Goal: Task Accomplishment & Management: Complete application form

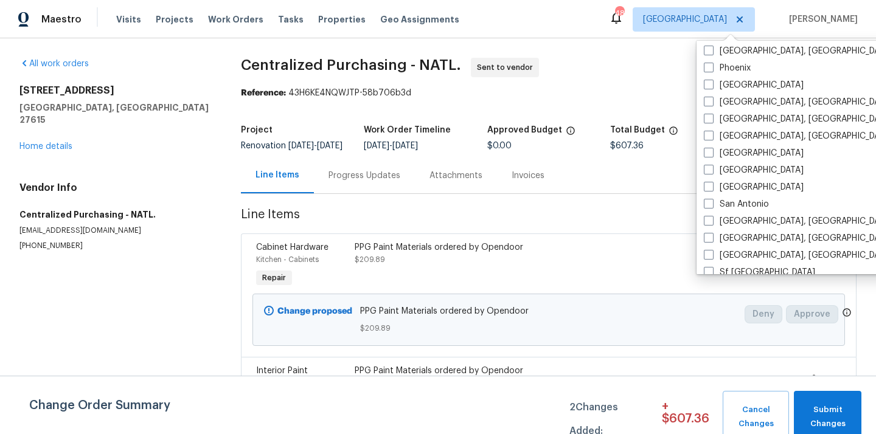
scroll to position [815, 0]
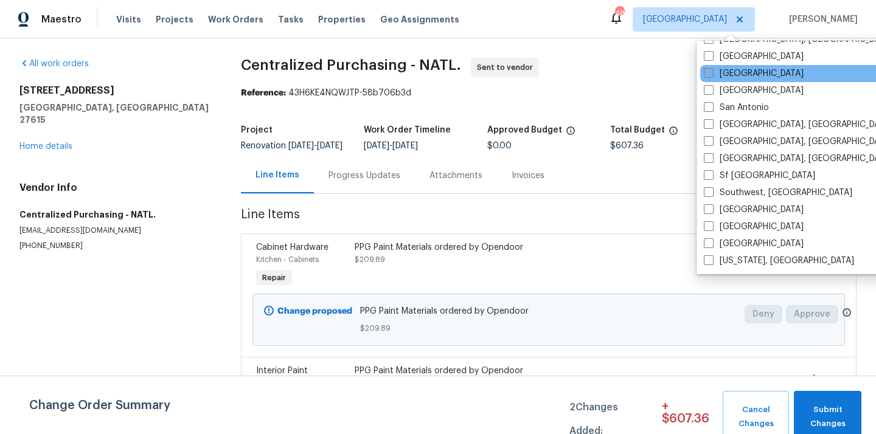
click at [737, 77] on label "[GEOGRAPHIC_DATA]" at bounding box center [754, 74] width 100 height 12
click at [712, 75] on input "[GEOGRAPHIC_DATA]" at bounding box center [708, 72] width 8 height 8
checkbox input "true"
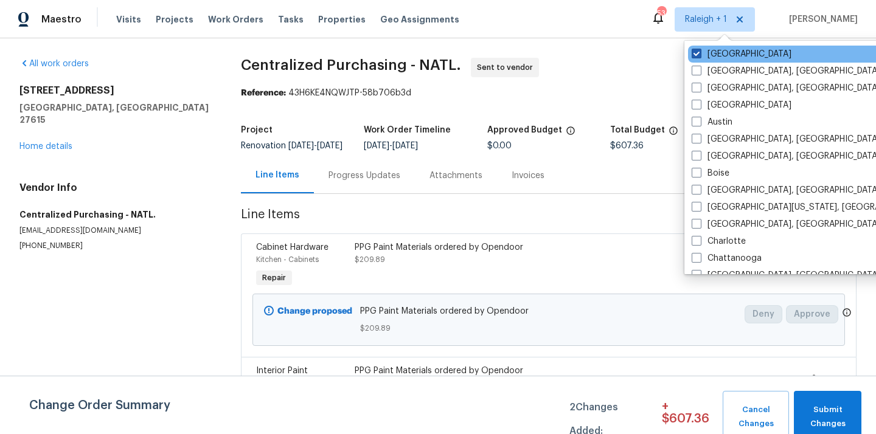
click at [713, 55] on label "[GEOGRAPHIC_DATA]" at bounding box center [742, 54] width 100 height 12
click at [700, 55] on input "[GEOGRAPHIC_DATA]" at bounding box center [696, 52] width 8 height 8
checkbox input "false"
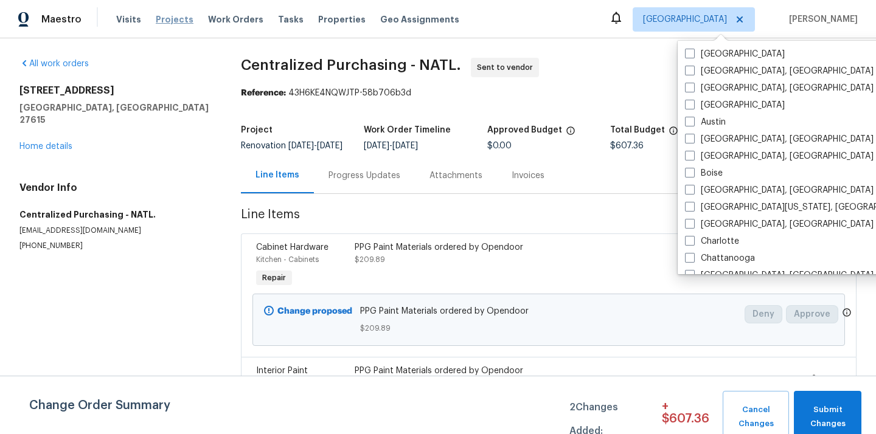
click at [163, 16] on span "Projects" at bounding box center [175, 19] width 38 height 12
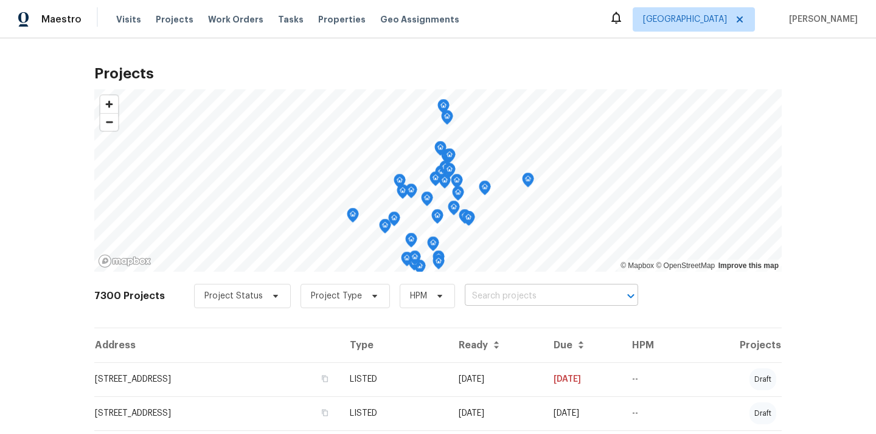
click at [479, 293] on input "text" at bounding box center [534, 296] width 139 height 19
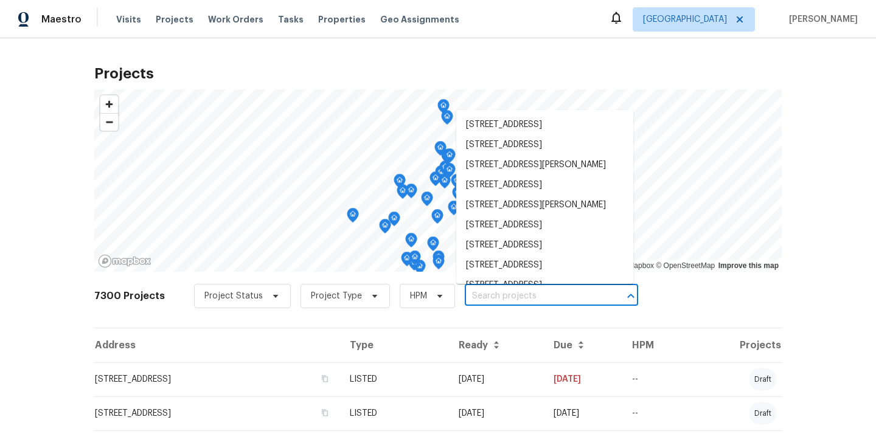
paste input "[STREET_ADDRESS]"
type input "[STREET_ADDRESS]"
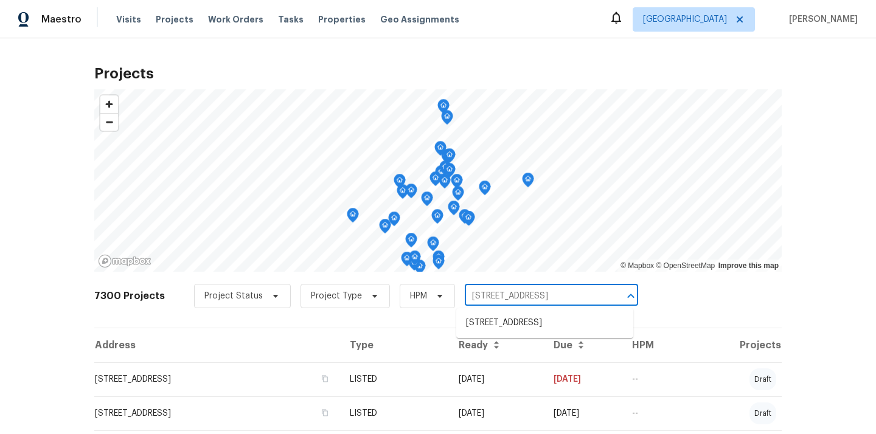
scroll to position [0, 15]
click at [486, 323] on li "[STREET_ADDRESS]" at bounding box center [544, 323] width 177 height 20
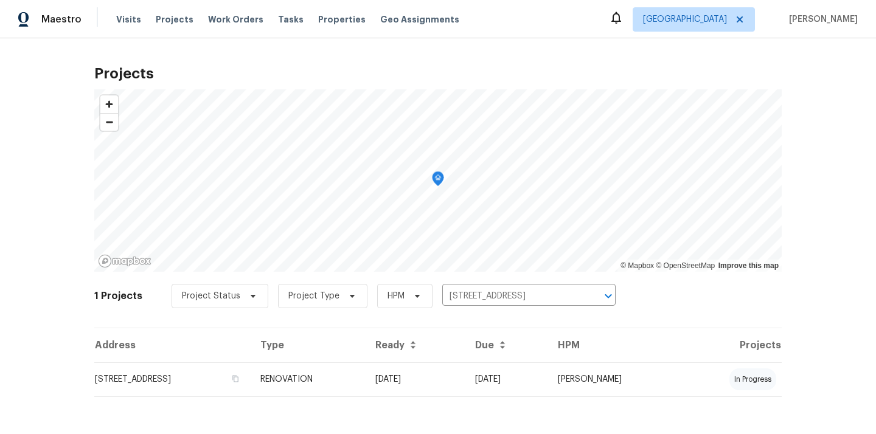
click at [231, 358] on th "Address" at bounding box center [172, 346] width 156 height 34
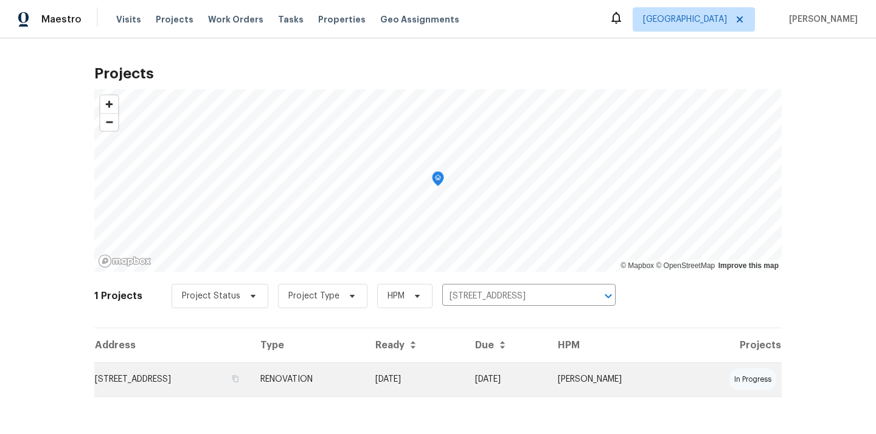
click at [220, 383] on td "[STREET_ADDRESS]" at bounding box center [172, 380] width 156 height 34
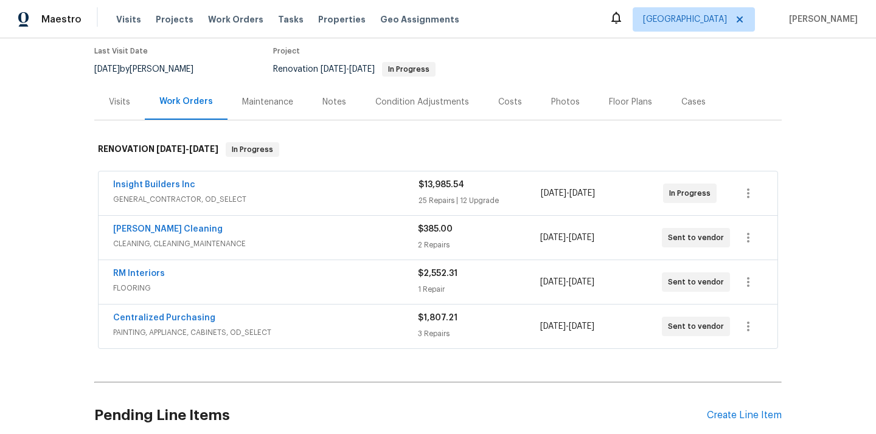
scroll to position [123, 0]
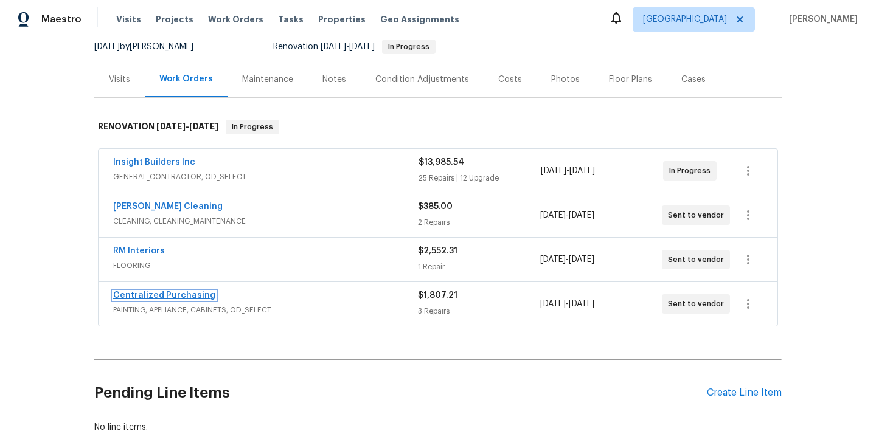
click at [197, 295] on link "Centralized Purchasing" at bounding box center [164, 295] width 102 height 9
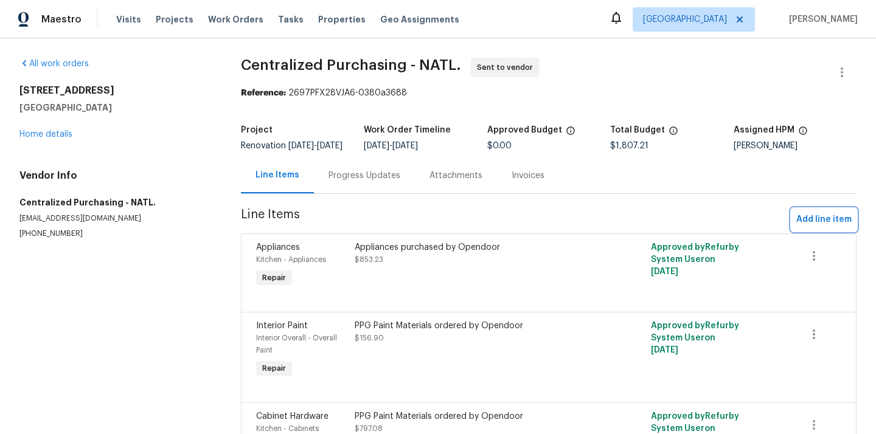
click at [813, 228] on span "Add line item" at bounding box center [823, 219] width 55 height 15
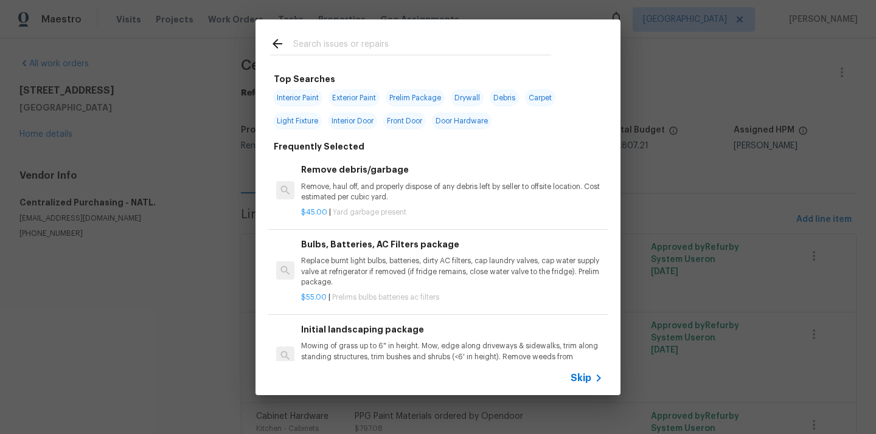
click at [465, 48] on input "text" at bounding box center [422, 46] width 258 height 18
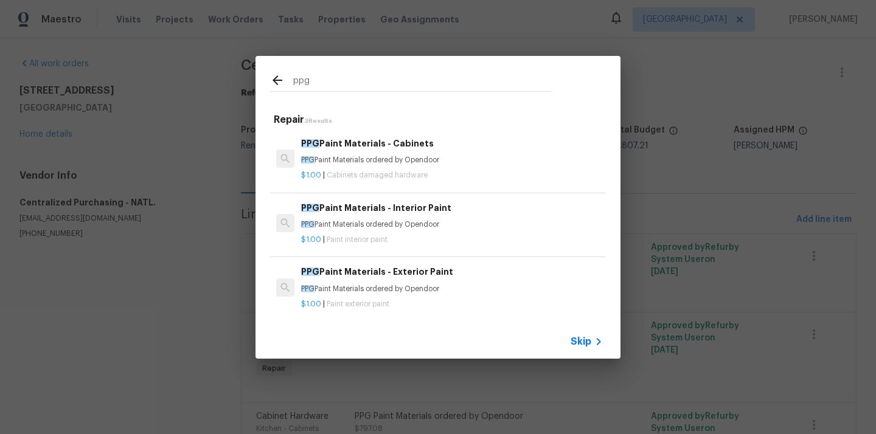
type input "ppg"
click at [397, 239] on p "$1.00 | Paint interior paint" at bounding box center [452, 240] width 302 height 10
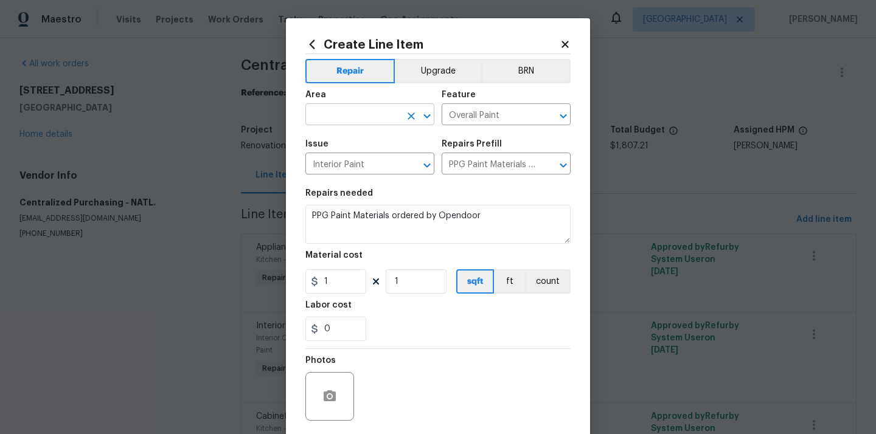
click at [375, 109] on input "text" at bounding box center [352, 115] width 95 height 19
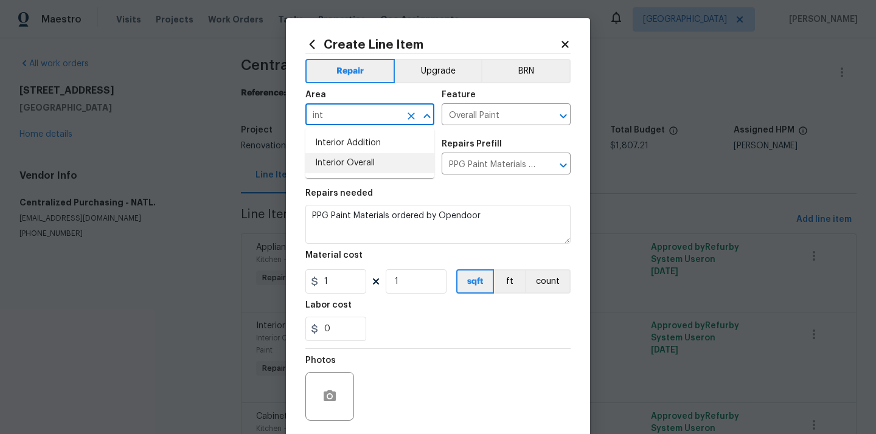
click at [352, 162] on li "Interior Overall" at bounding box center [369, 163] width 129 height 20
type input "Interior Overall"
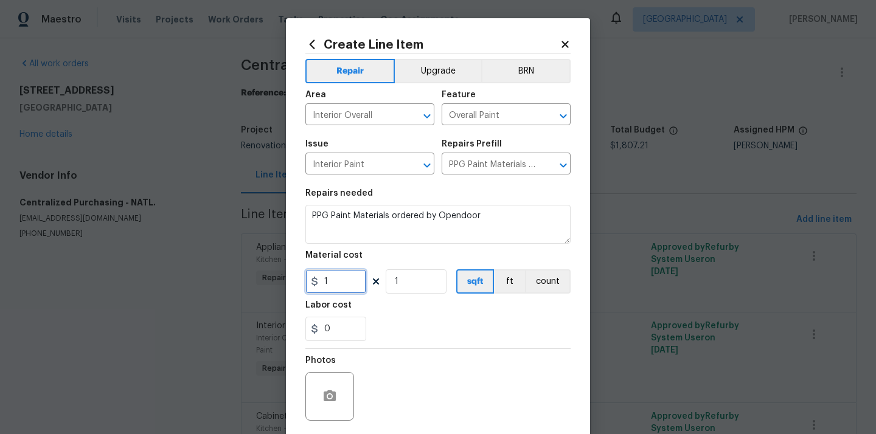
drag, startPoint x: 338, startPoint y: 285, endPoint x: 290, endPoint y: 280, distance: 48.3
click at [290, 280] on div "Create Line Item Repair Upgrade BRN Area Interior Overall ​ Feature Overall Pai…" at bounding box center [438, 261] width 304 height 487
paste input "88.07"
type input "188.07"
click at [401, 330] on div "0" at bounding box center [437, 329] width 265 height 24
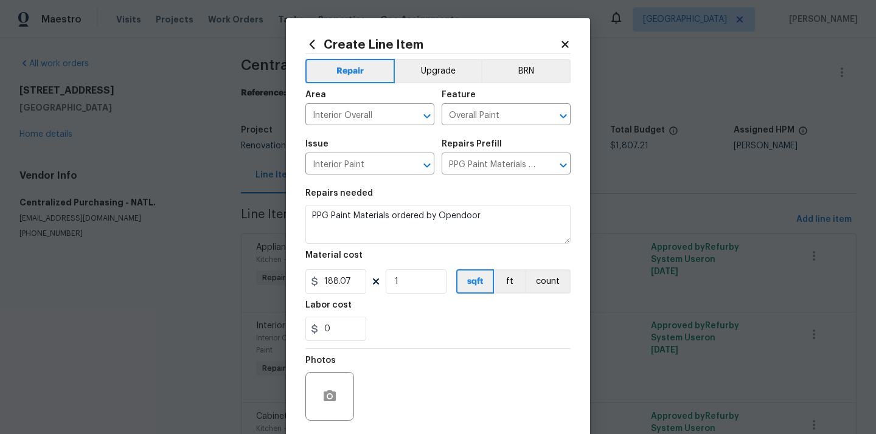
scroll to position [90, 0]
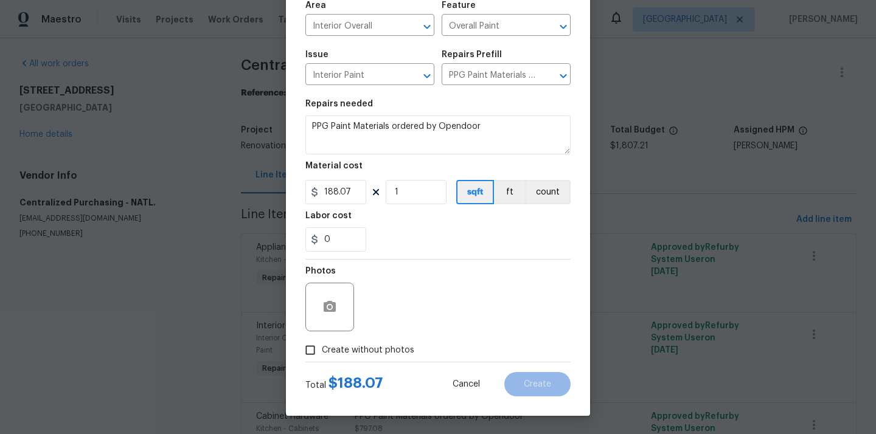
click at [386, 347] on span "Create without photos" at bounding box center [368, 350] width 92 height 13
click at [322, 347] on input "Create without photos" at bounding box center [310, 350] width 23 height 23
checkbox input "true"
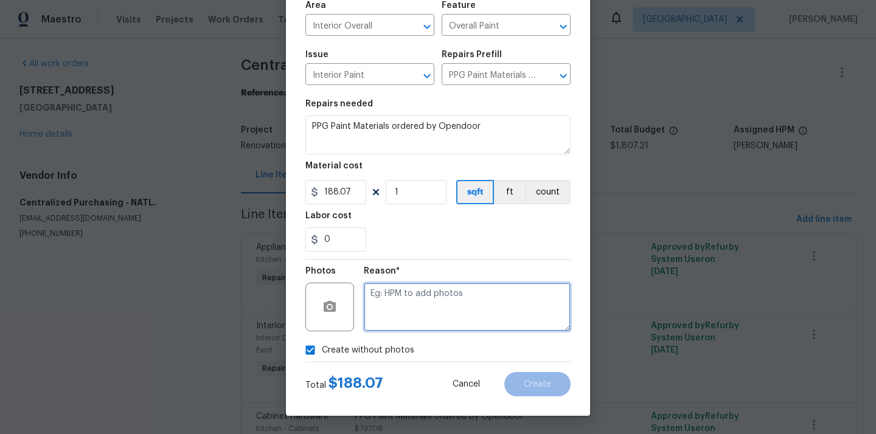
click at [419, 307] on textarea at bounding box center [467, 307] width 207 height 49
type textarea "N/A"
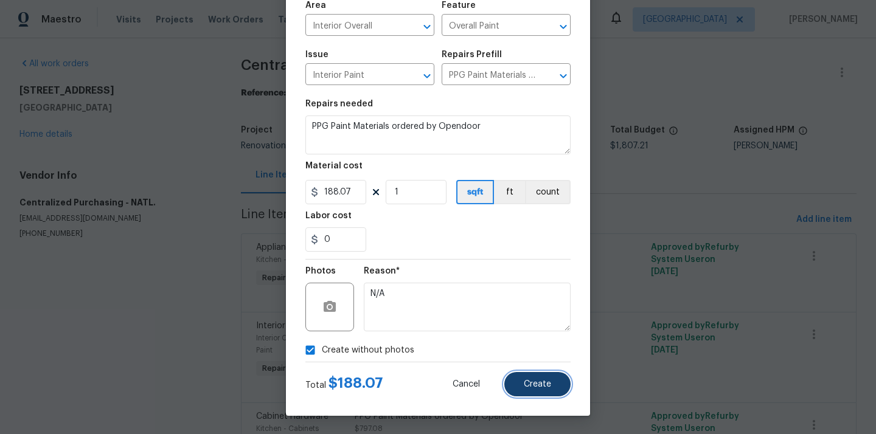
click at [555, 389] on button "Create" at bounding box center [537, 384] width 66 height 24
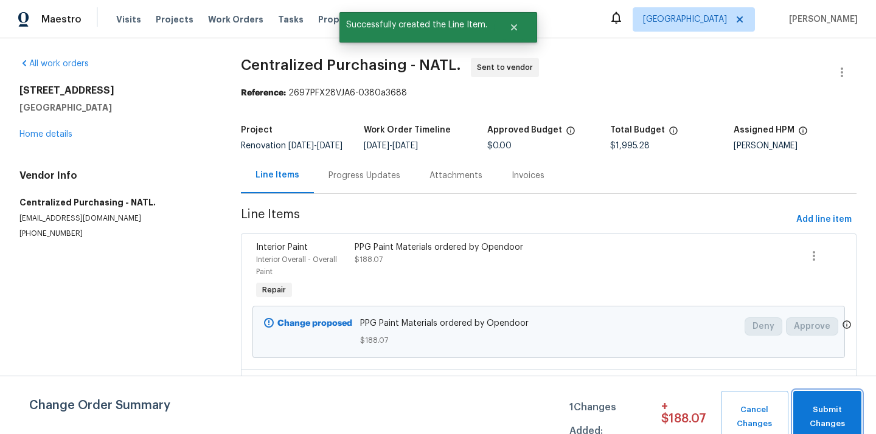
click at [816, 394] on button "Submit Changes" at bounding box center [827, 417] width 68 height 52
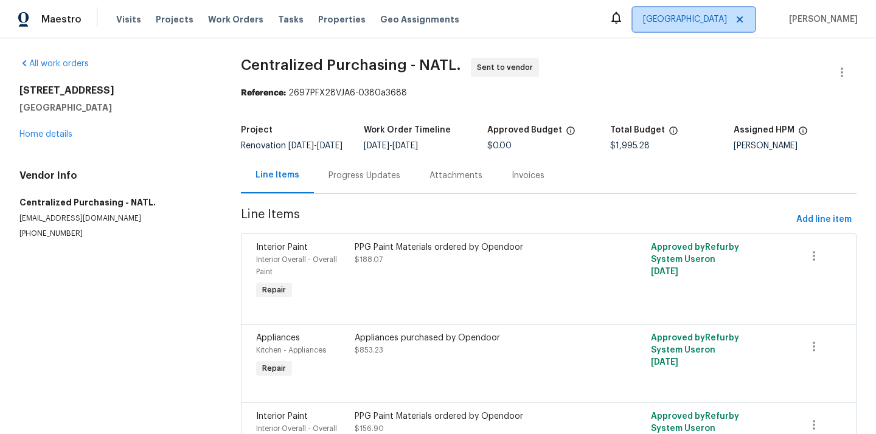
click at [715, 26] on span "[GEOGRAPHIC_DATA]" at bounding box center [694, 19] width 122 height 24
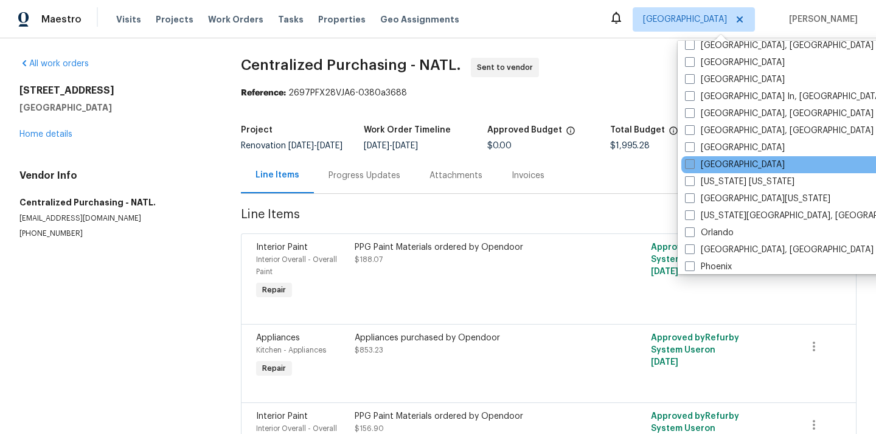
click at [708, 166] on label "[GEOGRAPHIC_DATA]" at bounding box center [735, 165] width 100 height 12
click at [693, 166] on input "[GEOGRAPHIC_DATA]" at bounding box center [689, 163] width 8 height 8
checkbox input "true"
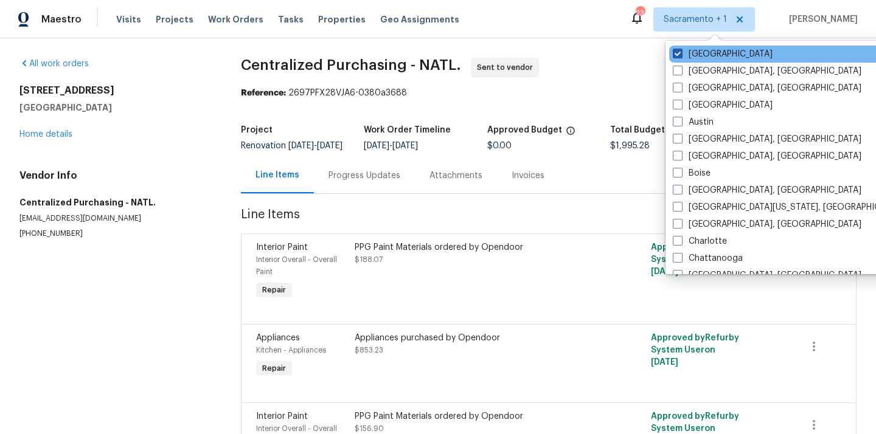
click at [700, 55] on label "[GEOGRAPHIC_DATA]" at bounding box center [723, 54] width 100 height 12
click at [681, 55] on input "[GEOGRAPHIC_DATA]" at bounding box center [677, 52] width 8 height 8
checkbox input "false"
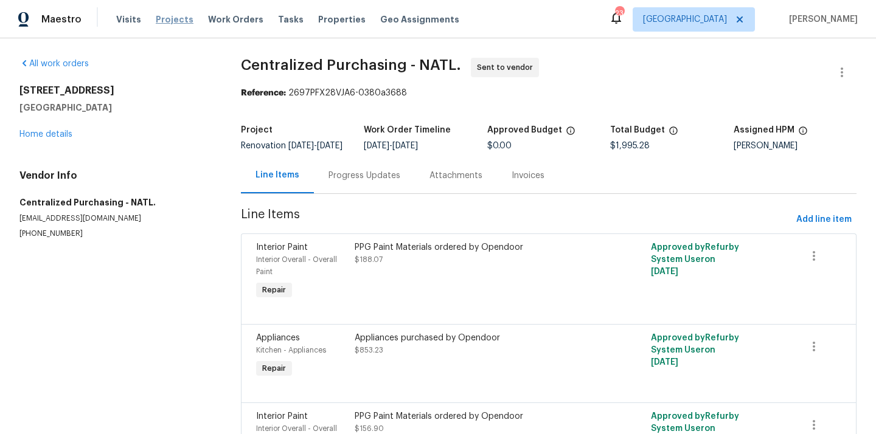
click at [164, 24] on span "Projects" at bounding box center [175, 19] width 38 height 12
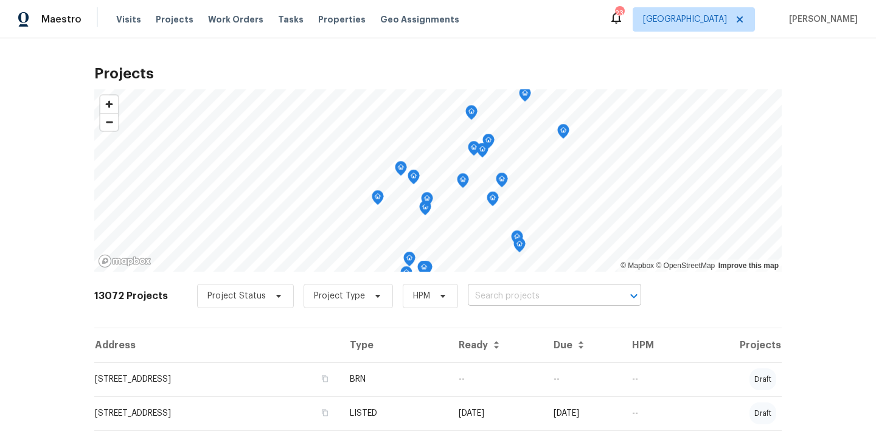
click at [507, 296] on input "text" at bounding box center [537, 296] width 139 height 19
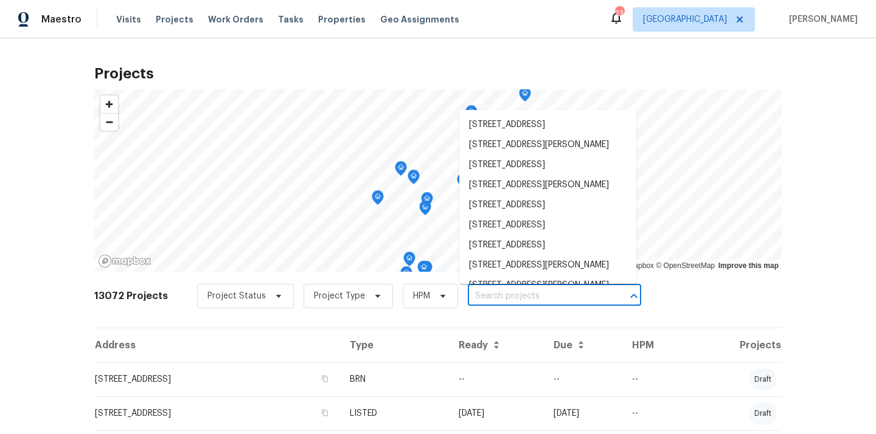
paste input "[STREET_ADDRESS]"
type input "[STREET_ADDRESS]"
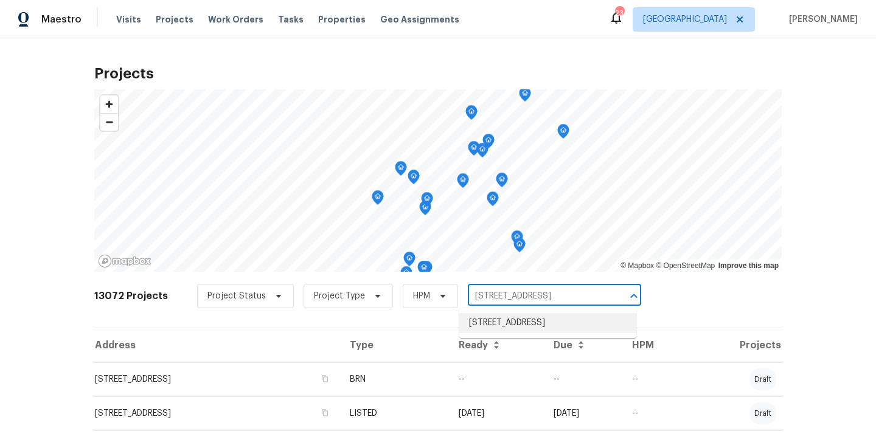
click at [509, 317] on li "[STREET_ADDRESS]" at bounding box center [547, 323] width 177 height 20
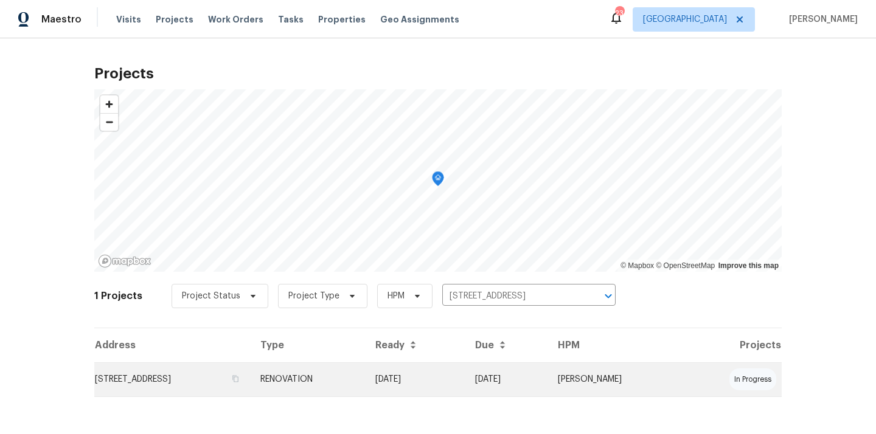
click at [366, 370] on td "RENOVATION" at bounding box center [308, 380] width 115 height 34
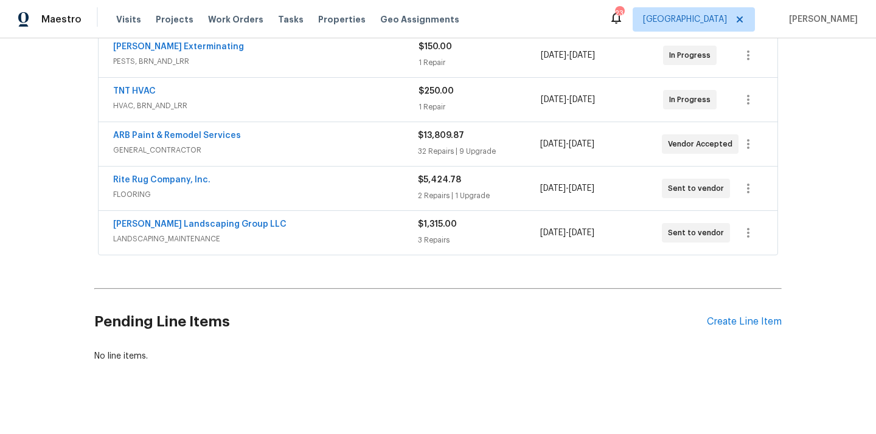
scroll to position [294, 0]
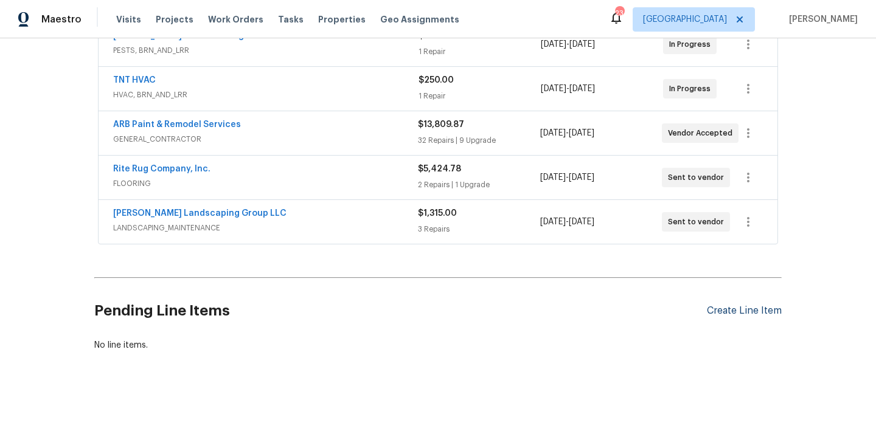
click at [728, 311] on div "Create Line Item" at bounding box center [744, 311] width 75 height 12
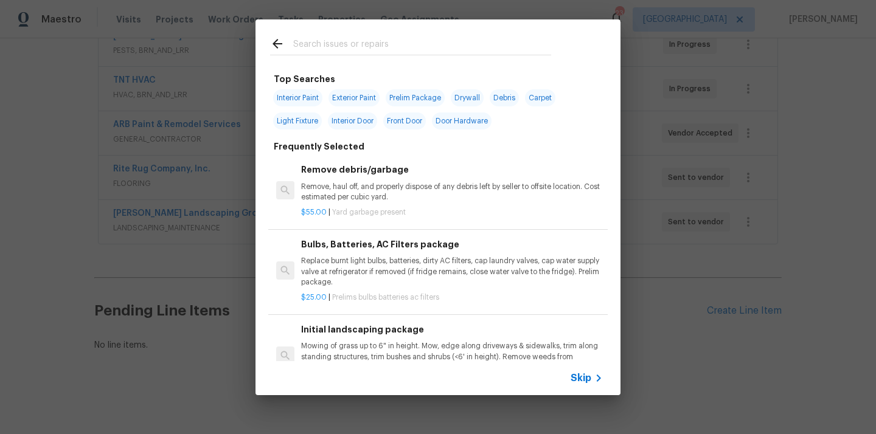
click at [428, 40] on input "text" at bounding box center [422, 46] width 258 height 18
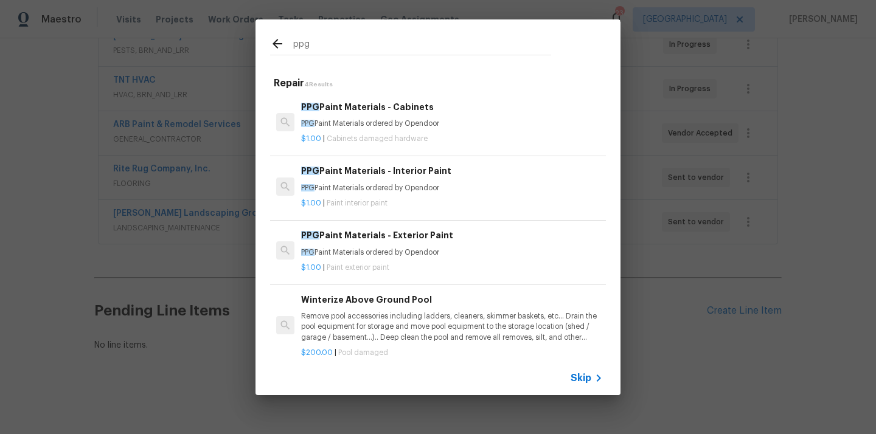
type input "ppg"
click at [392, 130] on div "$1.00 | Cabinets damaged hardware" at bounding box center [452, 136] width 302 height 15
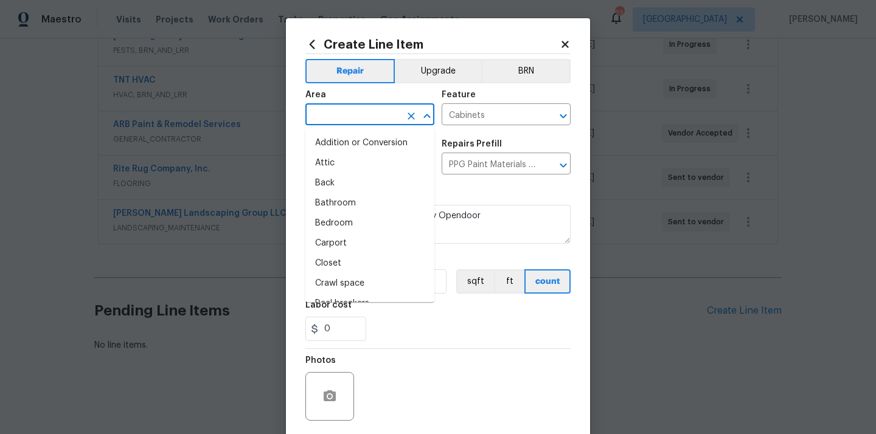
click at [380, 110] on input "text" at bounding box center [352, 115] width 95 height 19
paste input "427.12"
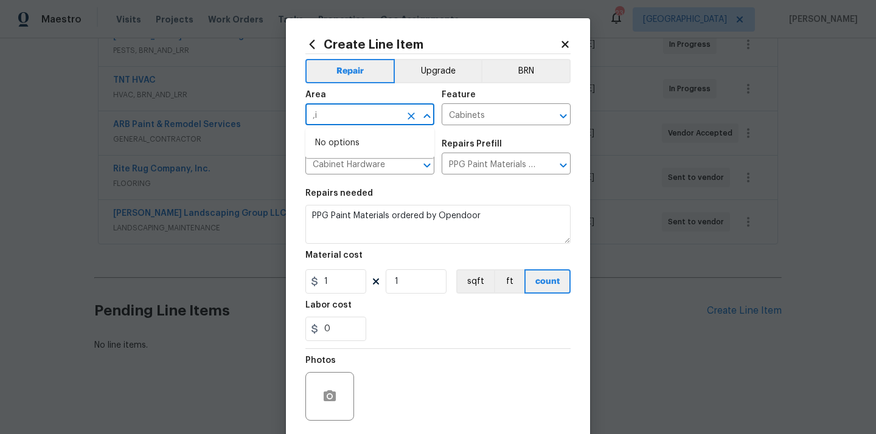
type input ","
click at [350, 147] on li "Kitchen" at bounding box center [369, 143] width 129 height 20
type input "Kitchen"
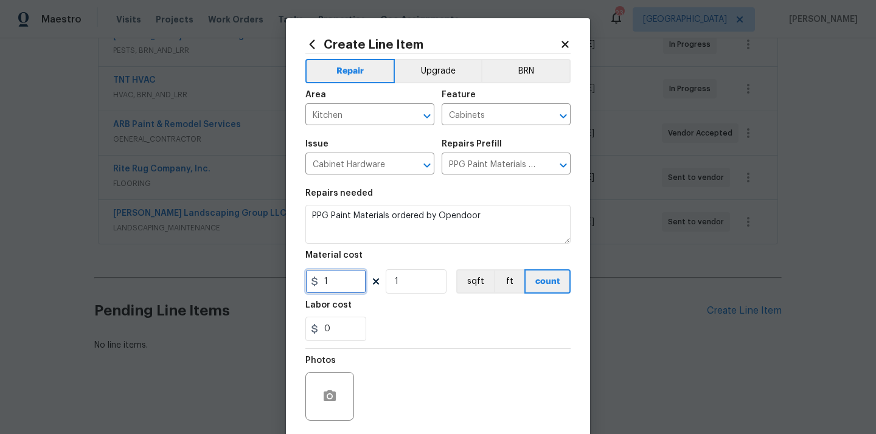
drag, startPoint x: 349, startPoint y: 284, endPoint x: 299, endPoint y: 280, distance: 50.1
click at [299, 280] on div "Create Line Item Repair Upgrade BRN Area Kitchen ​ Feature Cabinets ​ Issue Cab…" at bounding box center [438, 261] width 304 height 487
paste input "427.12"
type input "427.12"
click at [391, 320] on div "0" at bounding box center [437, 329] width 265 height 24
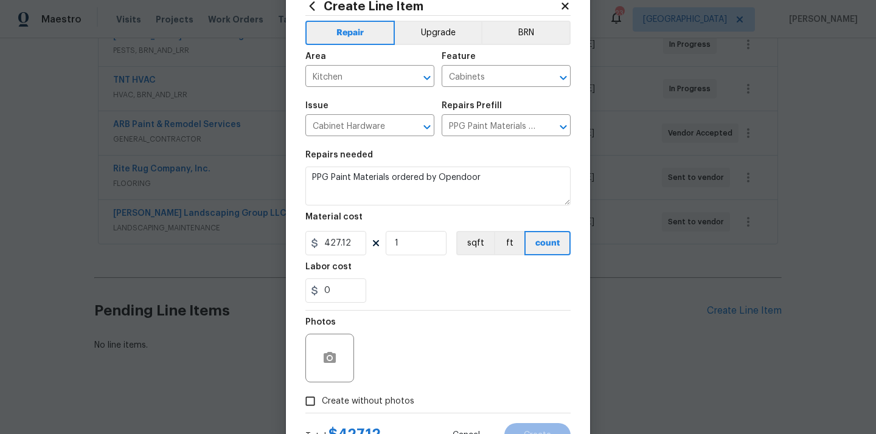
scroll to position [90, 0]
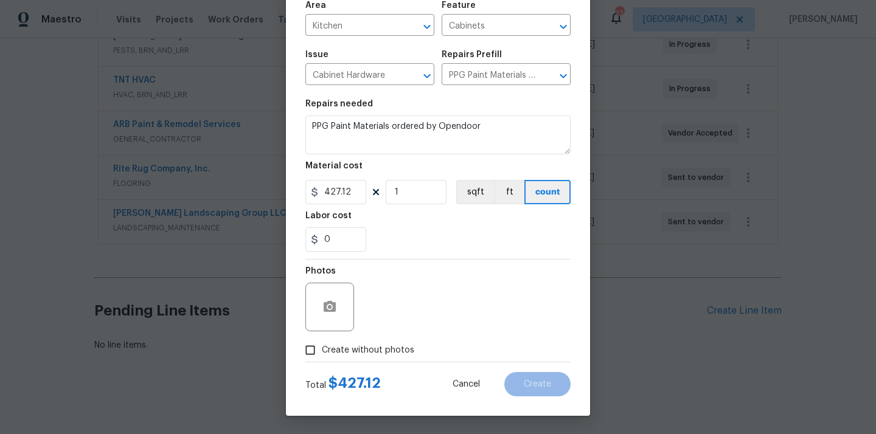
click at [380, 357] on label "Create without photos" at bounding box center [357, 350] width 116 height 23
click at [322, 357] on input "Create without photos" at bounding box center [310, 350] width 23 height 23
checkbox input "true"
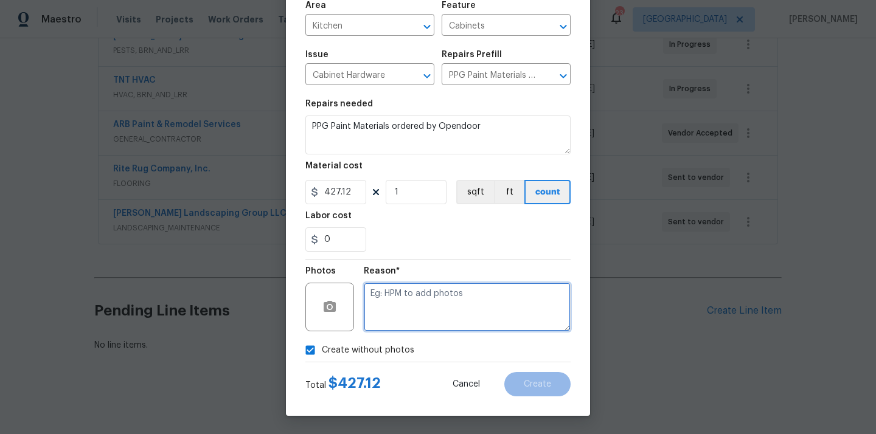
click at [406, 313] on textarea at bounding box center [467, 307] width 207 height 49
type textarea "N/A"
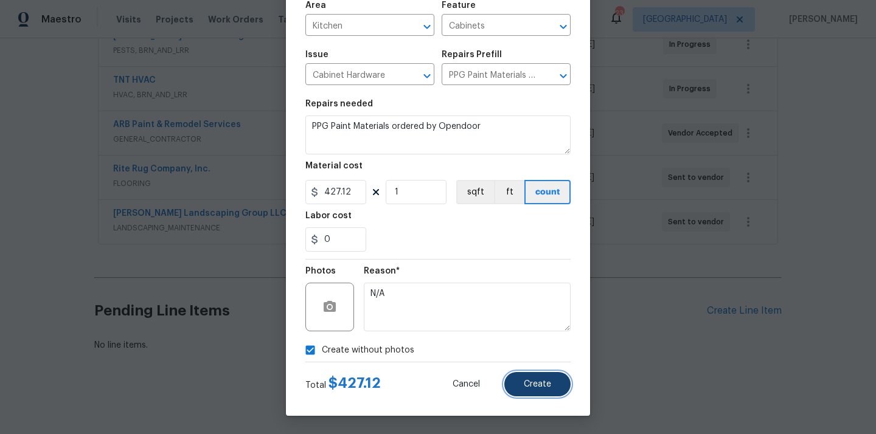
click at [527, 374] on button "Create" at bounding box center [537, 384] width 66 height 24
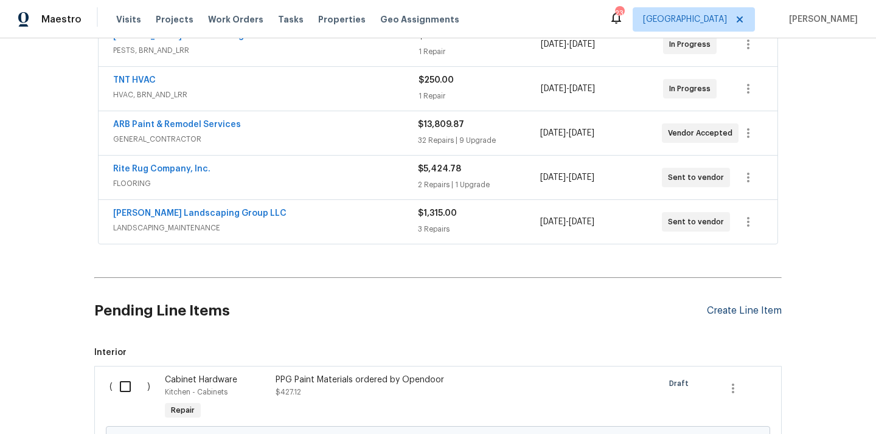
click at [747, 315] on div "Create Line Item" at bounding box center [744, 311] width 75 height 12
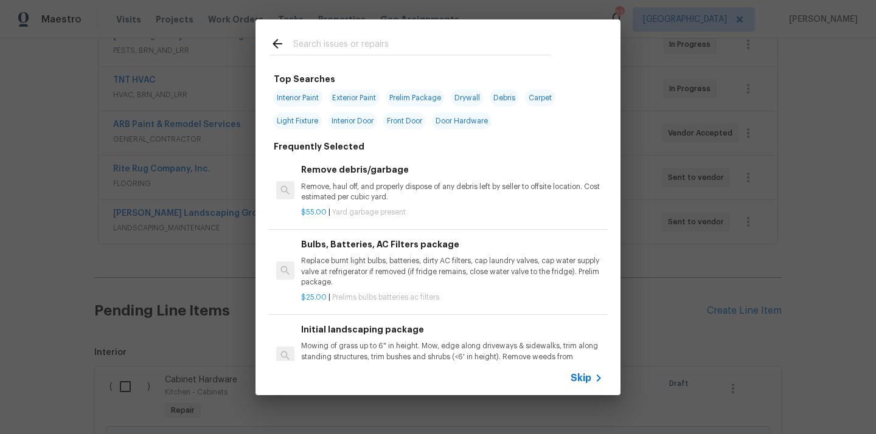
click at [528, 40] on input "text" at bounding box center [422, 46] width 258 height 18
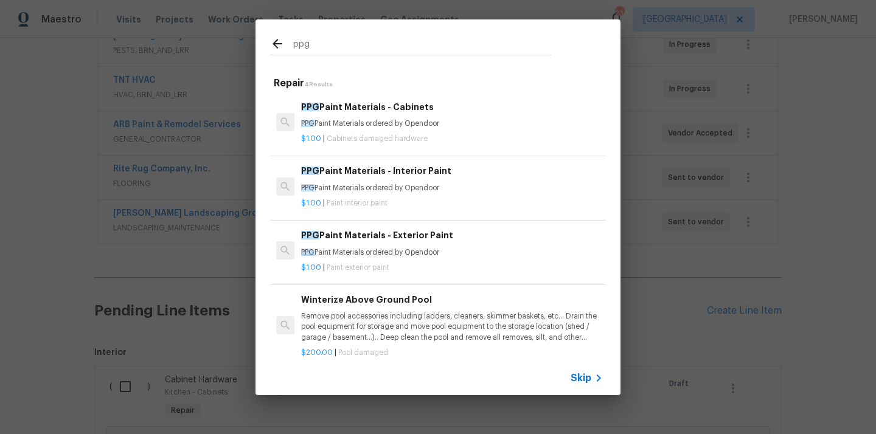
type input "ppg"
click at [454, 172] on h6 "PPG Paint Materials - Interior Paint" at bounding box center [452, 170] width 302 height 13
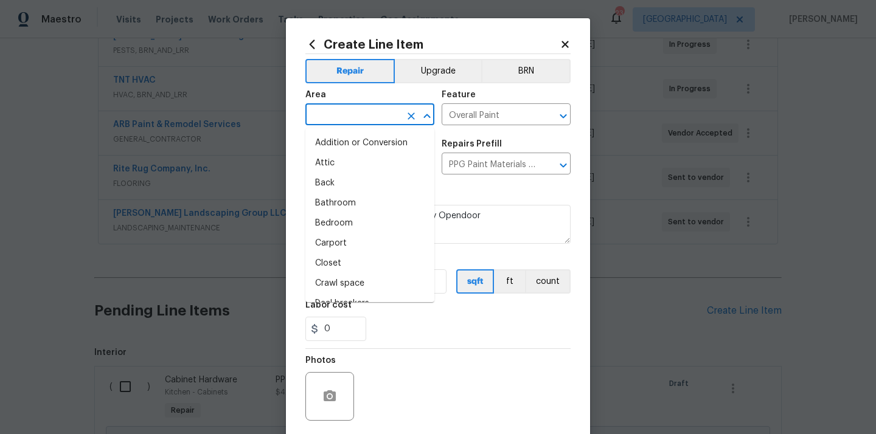
click at [383, 120] on input "text" at bounding box center [352, 115] width 95 height 19
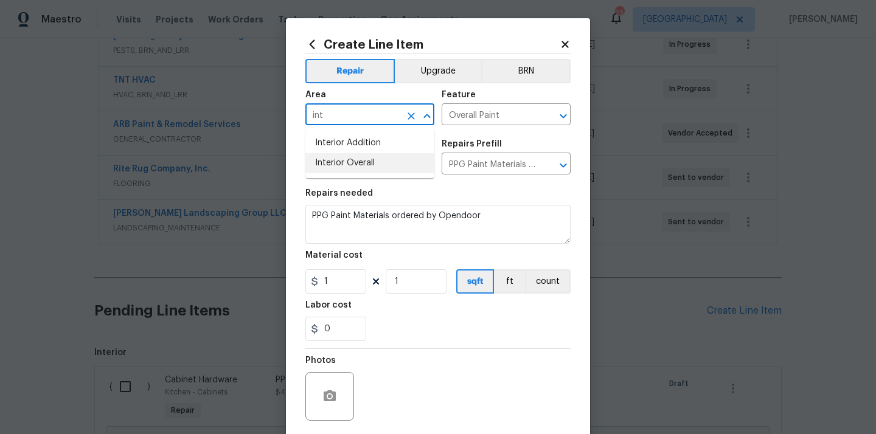
click at [356, 172] on li "Interior Overall" at bounding box center [369, 163] width 129 height 20
type input "Interior Overall"
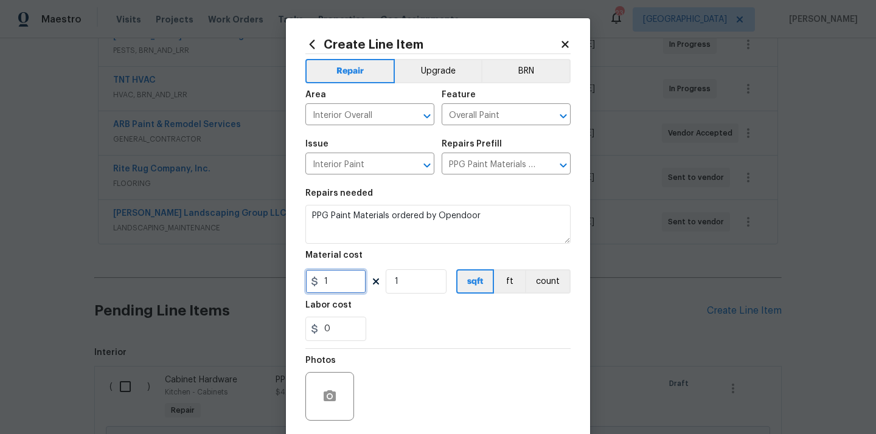
drag, startPoint x: 337, startPoint y: 285, endPoint x: 301, endPoint y: 284, distance: 35.9
click at [302, 284] on div "Create Line Item Repair Upgrade BRN Area Interior Overall ​ Feature Overall Pai…" at bounding box center [438, 261] width 304 height 487
paste input "596.28"
type input "596.28"
click at [406, 330] on div "0" at bounding box center [437, 329] width 265 height 24
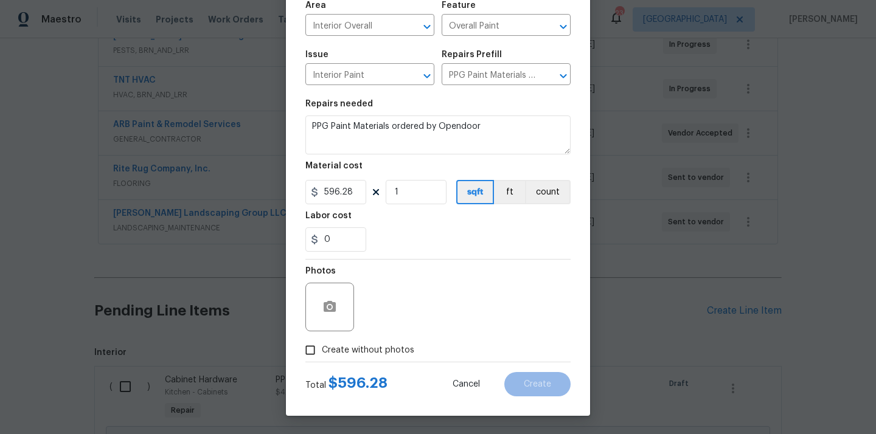
click at [390, 356] on span "Create without photos" at bounding box center [368, 350] width 92 height 13
click at [322, 356] on input "Create without photos" at bounding box center [310, 350] width 23 height 23
checkbox input "true"
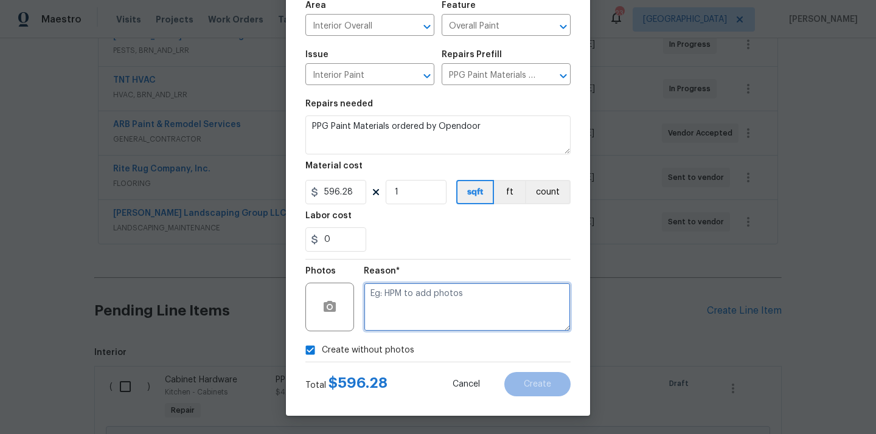
click at [411, 315] on textarea at bounding box center [467, 307] width 207 height 49
type textarea "N/A"
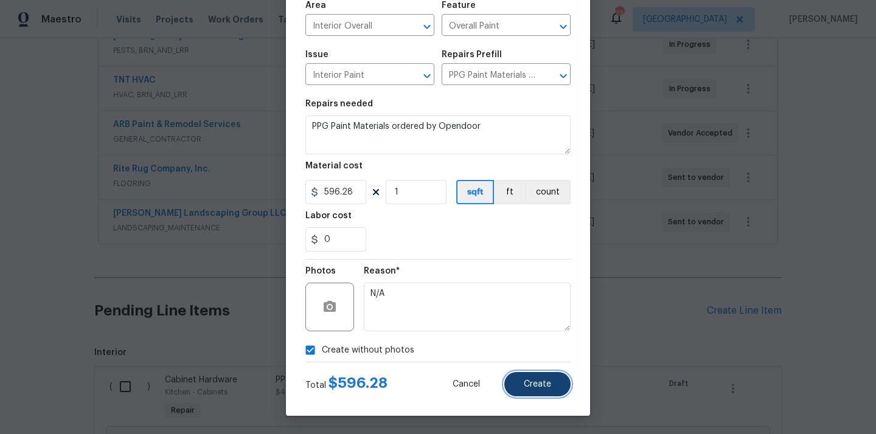
click at [529, 381] on span "Create" at bounding box center [537, 384] width 27 height 9
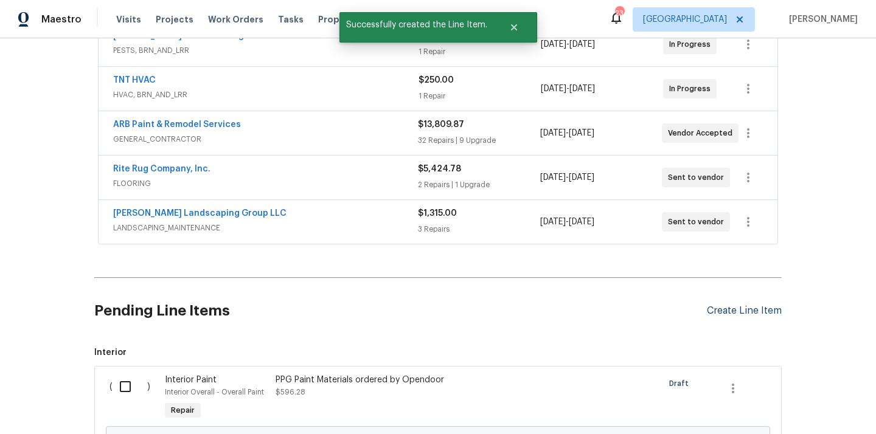
click at [717, 308] on div "Create Line Item" at bounding box center [744, 311] width 75 height 12
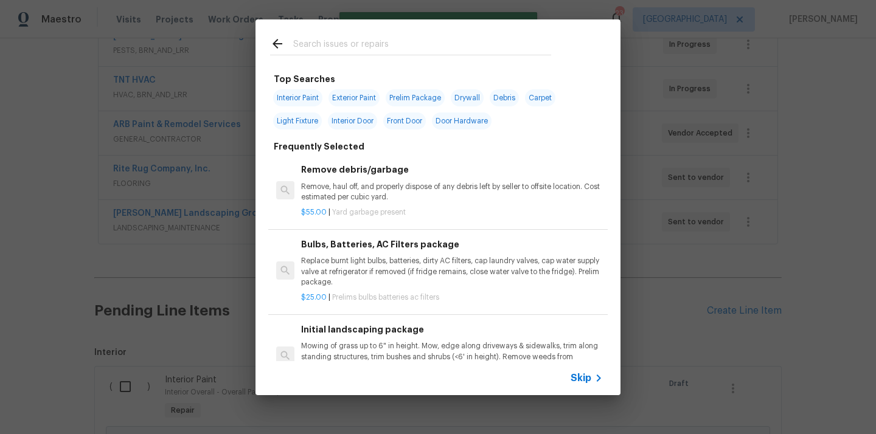
click at [403, 49] on input "text" at bounding box center [422, 46] width 258 height 18
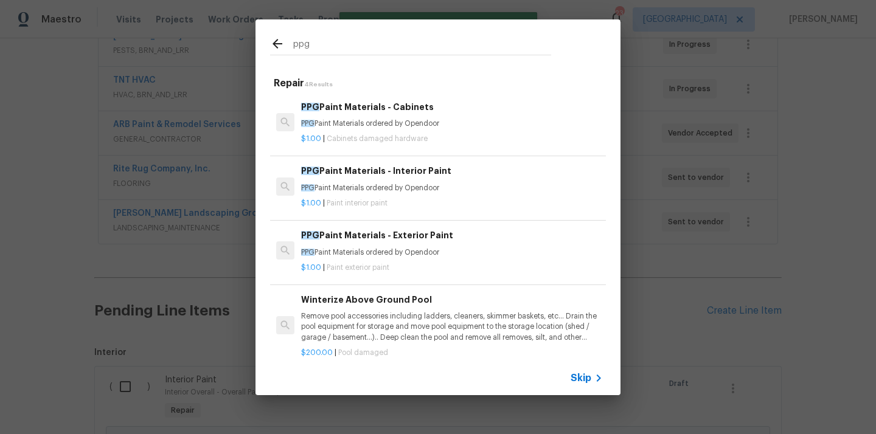
type input "ppg"
click at [374, 238] on h6 "PPG Paint Materials - Exterior Paint" at bounding box center [452, 235] width 302 height 13
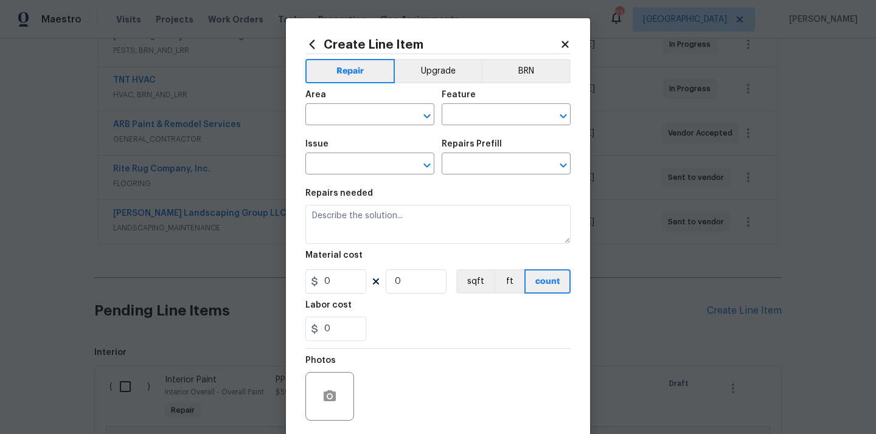
type input "Overall Paint"
type input "Exterior Paint"
type input "PPG Paint Materials - Exterior Paint $1.00"
type textarea "PPG Paint Materials ordered by Opendoor"
type input "1"
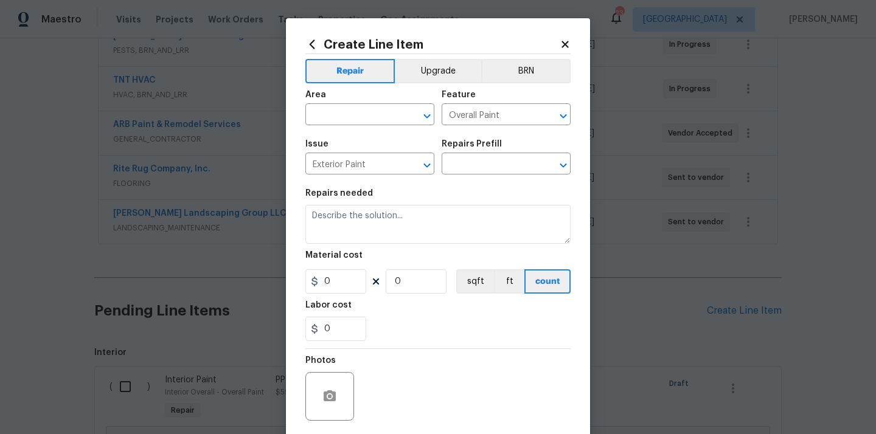
type input "1"
click at [377, 113] on input "text" at bounding box center [352, 115] width 95 height 19
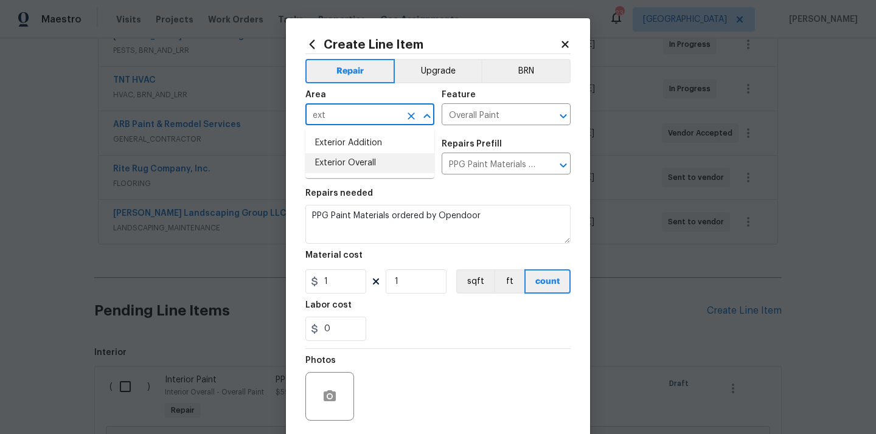
click at [345, 161] on li "Exterior Overall" at bounding box center [369, 163] width 129 height 20
type input "Exterior Overall"
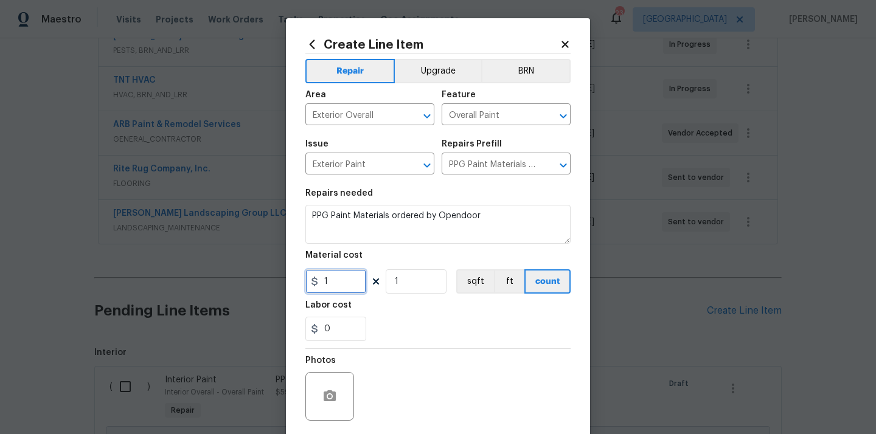
drag, startPoint x: 346, startPoint y: 285, endPoint x: 286, endPoint y: 285, distance: 59.6
click at [286, 285] on div "Create Line Item Repair Upgrade BRN Area Exterior Overall ​ Feature Overall Pai…" at bounding box center [438, 261] width 304 height 487
paste input "8.3"
type input "18.3"
click at [397, 333] on div "0" at bounding box center [437, 329] width 265 height 24
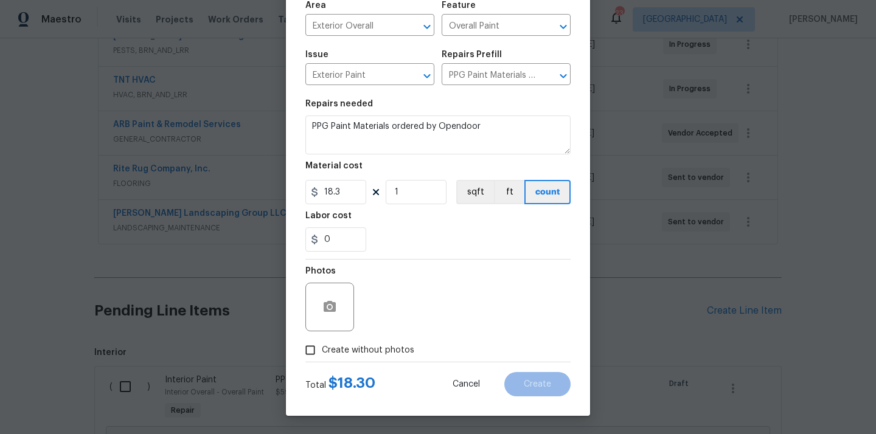
click at [387, 350] on span "Create without photos" at bounding box center [368, 350] width 92 height 13
click at [322, 350] on input "Create without photos" at bounding box center [310, 350] width 23 height 23
checkbox input "true"
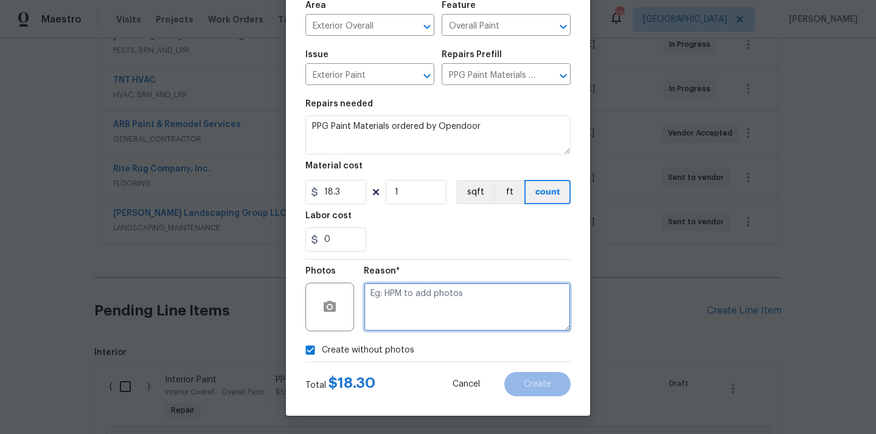
click at [402, 320] on textarea at bounding box center [467, 307] width 207 height 49
type textarea "N/A"
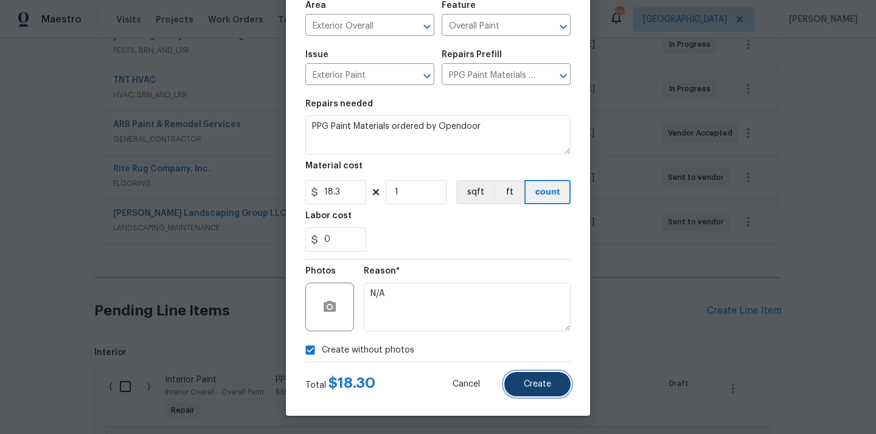
click at [533, 384] on span "Create" at bounding box center [537, 384] width 27 height 9
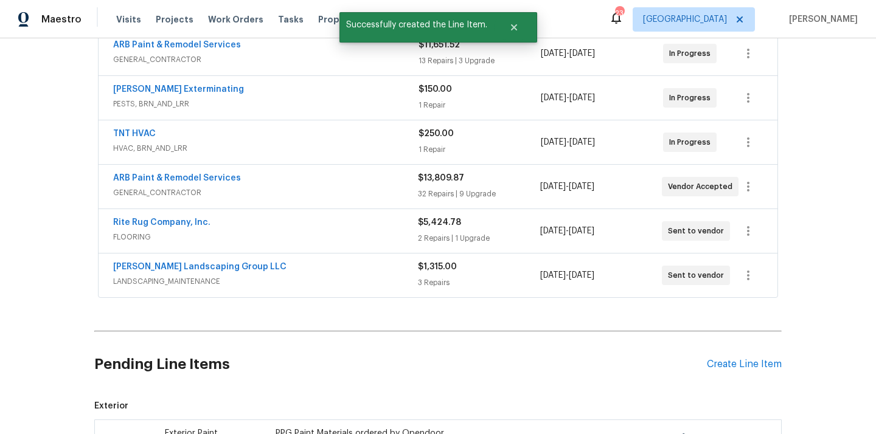
scroll to position [127, 0]
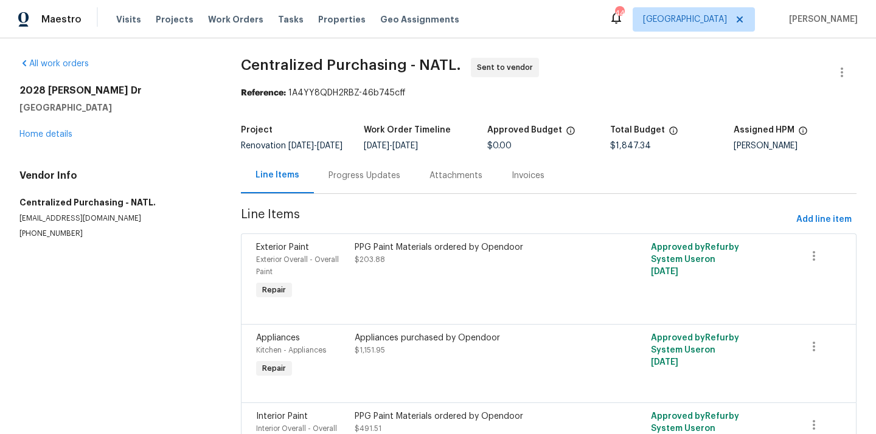
click at [727, 25] on span "[GEOGRAPHIC_DATA]" at bounding box center [685, 19] width 84 height 12
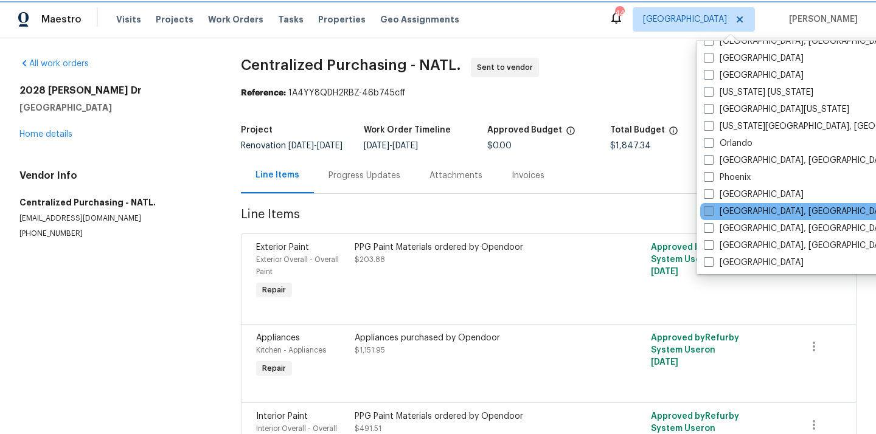
scroll to position [608, 0]
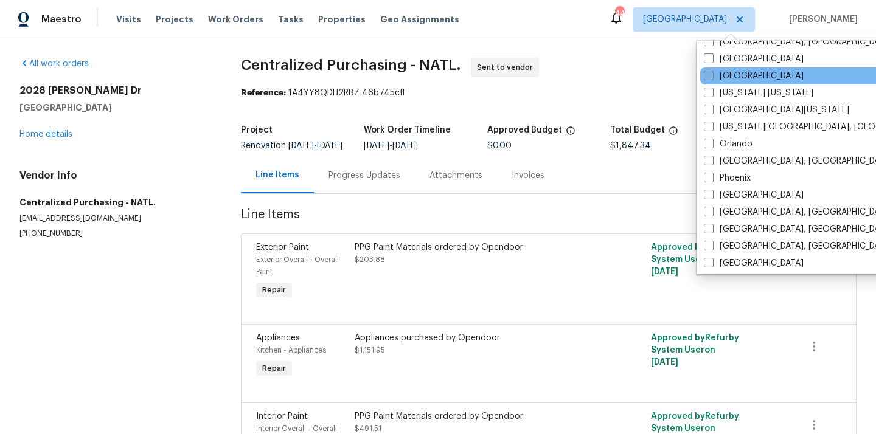
click at [727, 74] on label "[GEOGRAPHIC_DATA]" at bounding box center [754, 76] width 100 height 12
click at [712, 74] on input "[GEOGRAPHIC_DATA]" at bounding box center [708, 74] width 8 height 8
checkbox input "true"
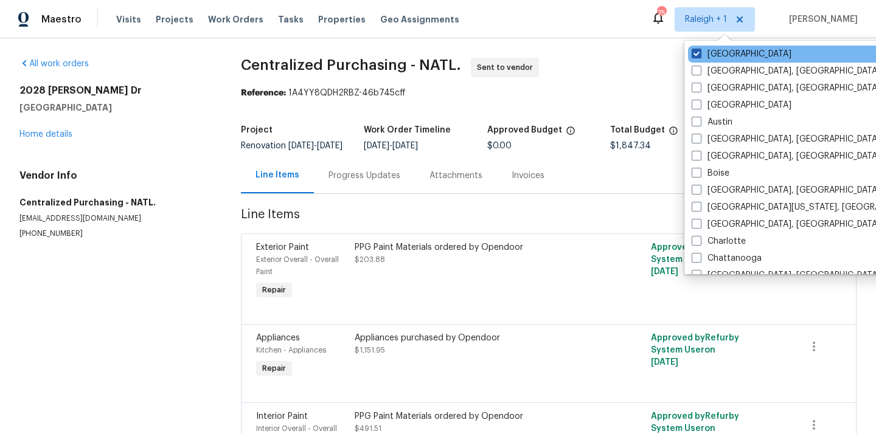
click at [721, 54] on label "[GEOGRAPHIC_DATA]" at bounding box center [742, 54] width 100 height 12
click at [700, 54] on input "[GEOGRAPHIC_DATA]" at bounding box center [696, 52] width 8 height 8
checkbox input "false"
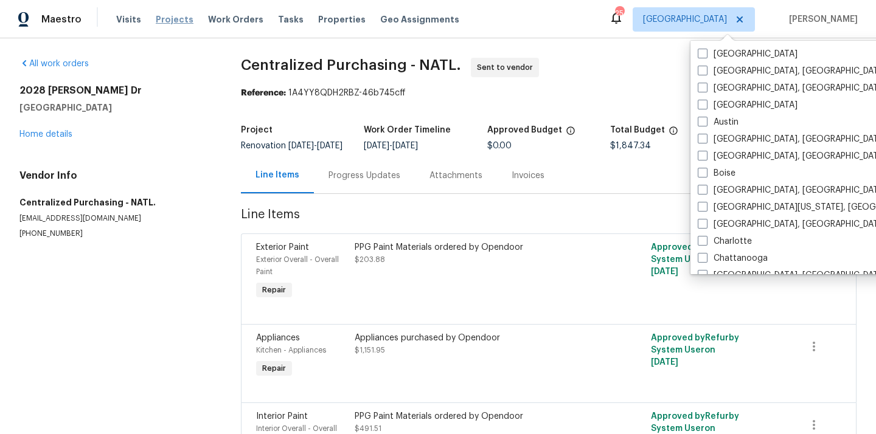
click at [167, 21] on span "Projects" at bounding box center [175, 19] width 38 height 12
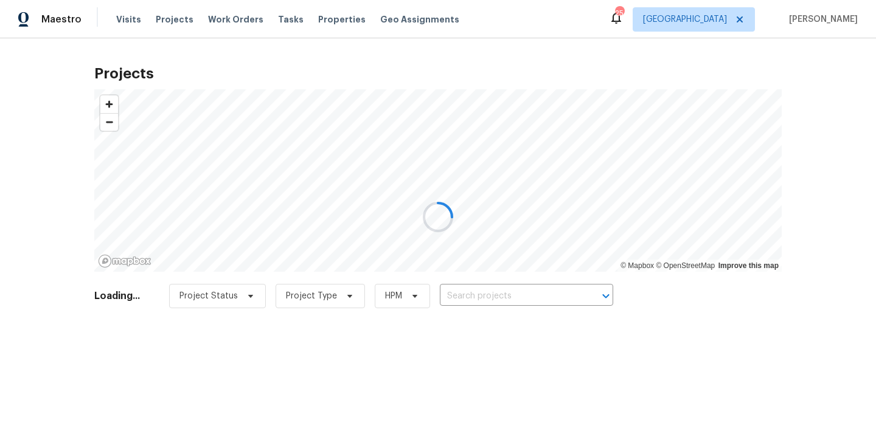
click at [493, 295] on div at bounding box center [438, 217] width 876 height 434
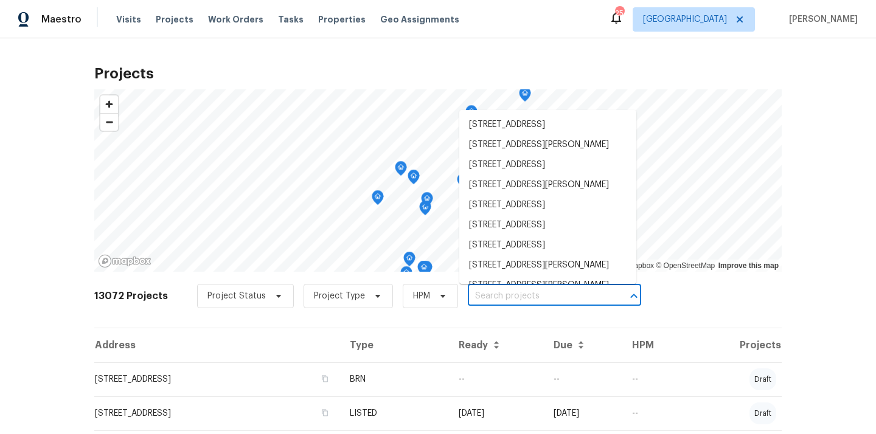
click at [493, 295] on input "text" at bounding box center [537, 296] width 139 height 19
paste input "[STREET_ADDRESS]"
type input "[STREET_ADDRESS]"
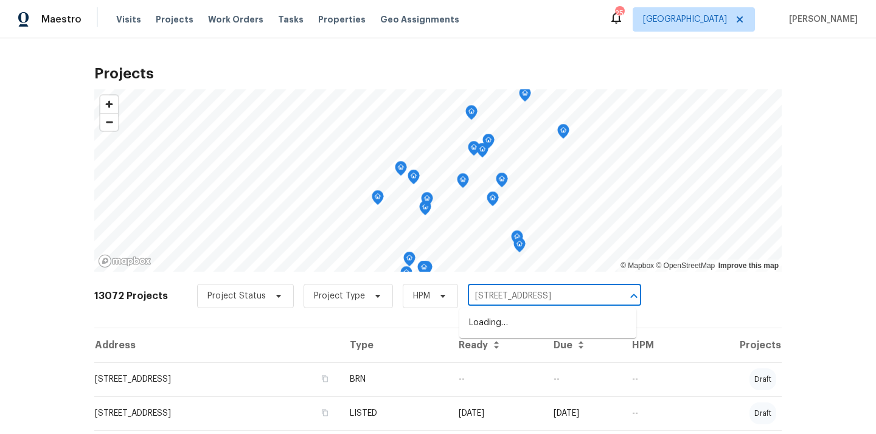
scroll to position [0, 2]
click at [495, 317] on li "[STREET_ADDRESS]" at bounding box center [547, 323] width 177 height 20
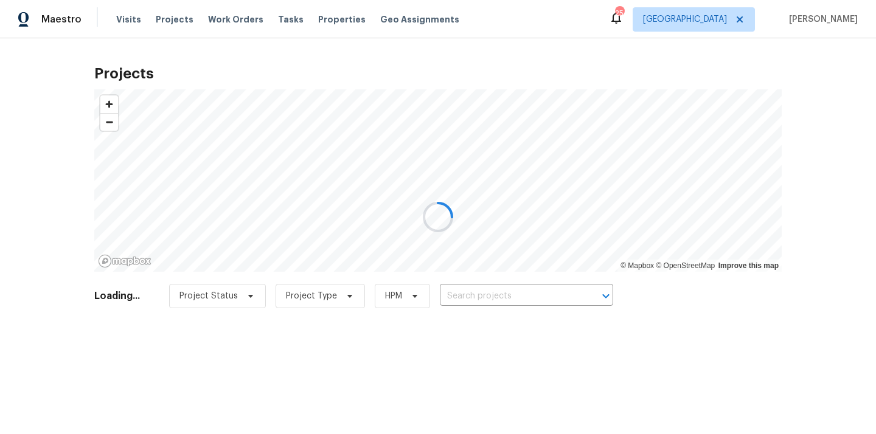
type input "[STREET_ADDRESS]"
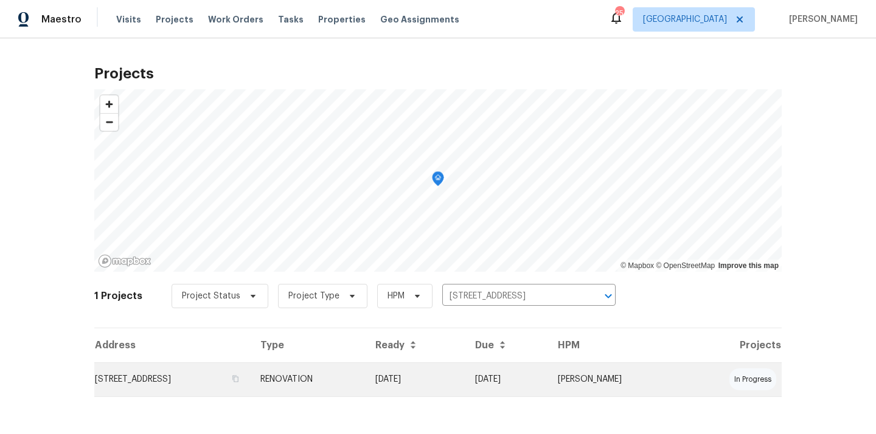
click at [251, 388] on td "[STREET_ADDRESS]" at bounding box center [172, 380] width 156 height 34
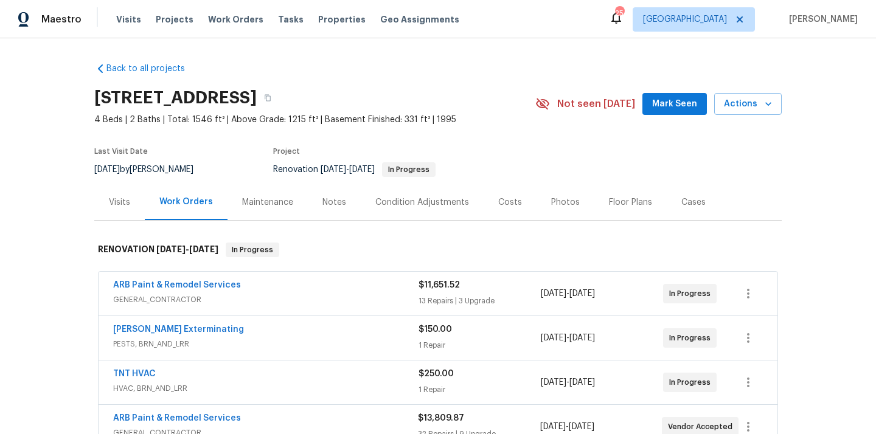
click at [257, 94] on h2 "[STREET_ADDRESS]" at bounding box center [175, 98] width 162 height 12
copy h2 "37148"
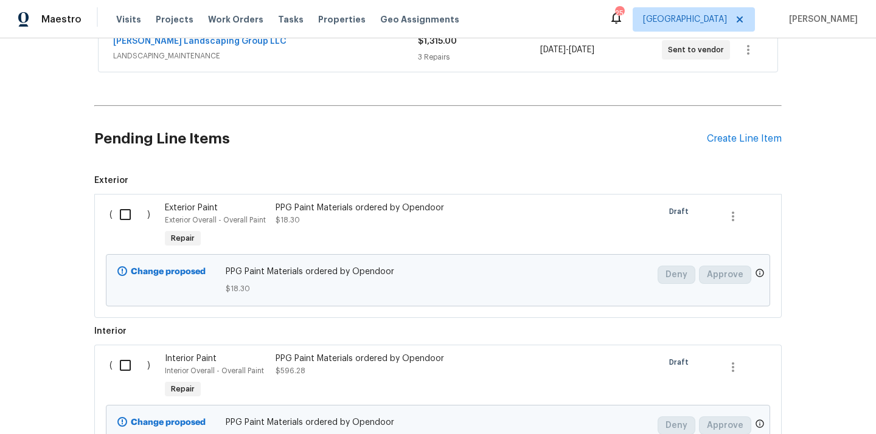
scroll to position [425, 0]
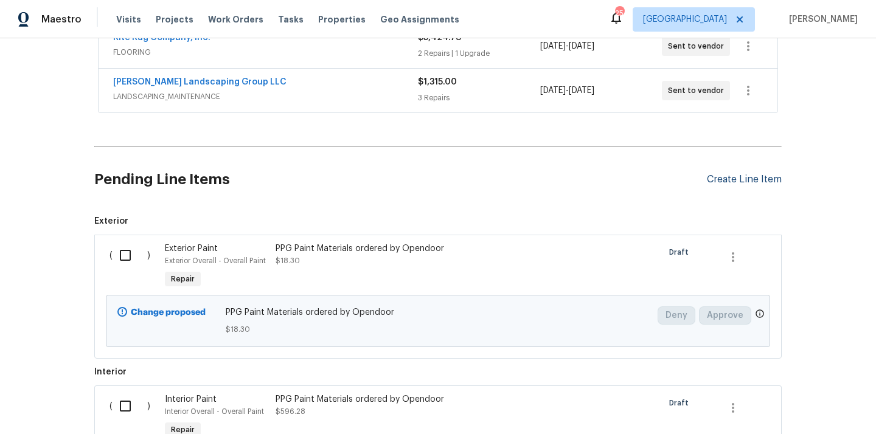
click at [743, 180] on div "Create Line Item" at bounding box center [744, 180] width 75 height 12
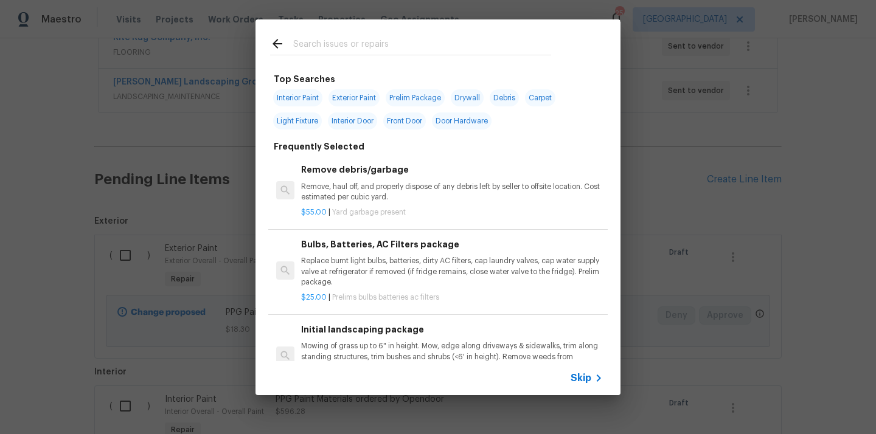
click at [472, 39] on input "text" at bounding box center [422, 46] width 258 height 18
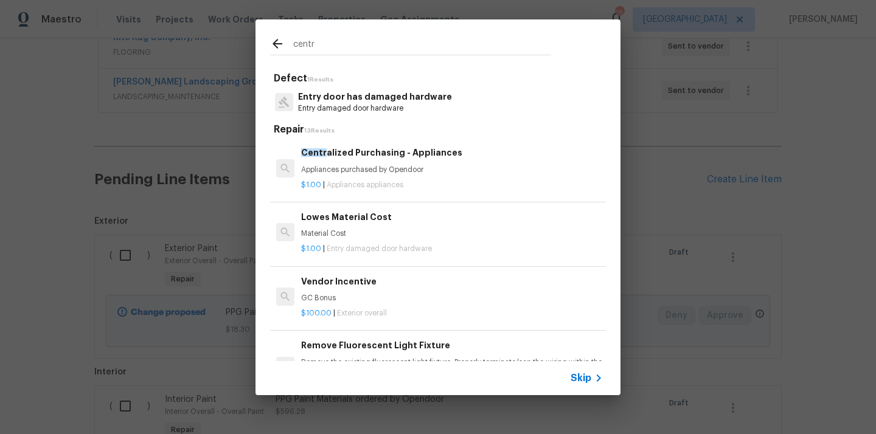
type input "centr"
click at [382, 167] on p "Appliances purchased by Opendoor" at bounding box center [452, 170] width 302 height 10
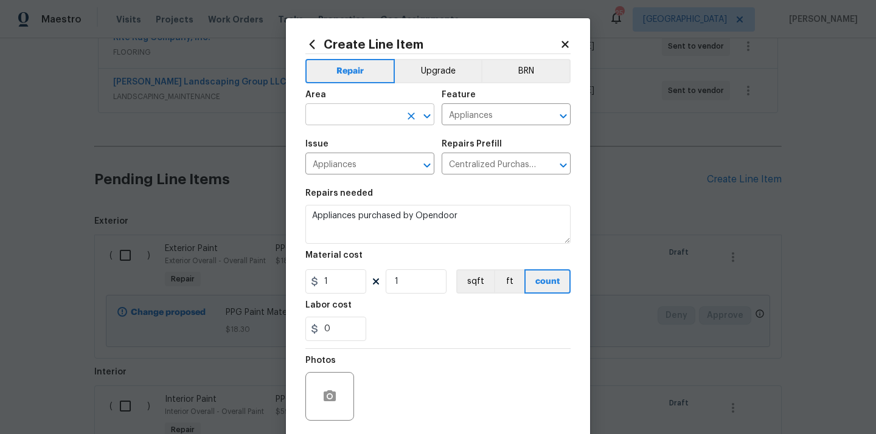
click at [349, 117] on input "text" at bounding box center [352, 115] width 95 height 19
click at [352, 145] on li "Kitchen" at bounding box center [369, 143] width 129 height 20
type input "Kitchen"
drag, startPoint x: 338, startPoint y: 281, endPoint x: 297, endPoint y: 276, distance: 41.0
click at [297, 277] on div "Create Line Item Repair Upgrade BRN Area Kitchen ​ Feature Appliances ​ Issue A…" at bounding box center [438, 261] width 304 height 487
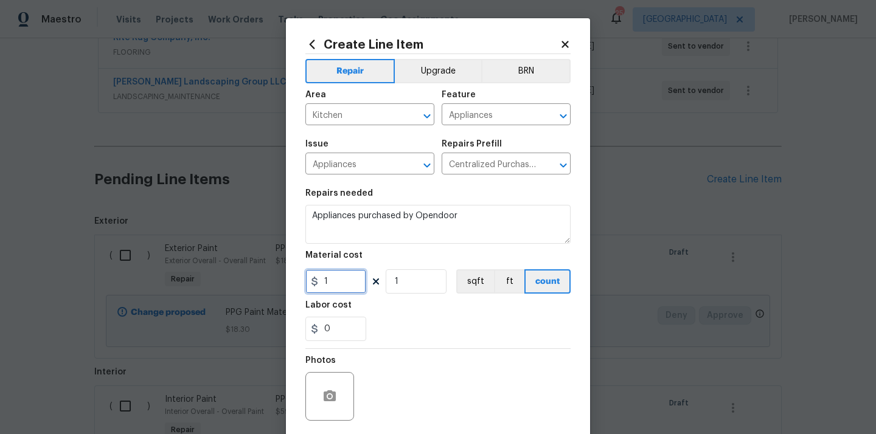
paste input "32.48"
type input "132.48"
click at [395, 314] on div "Labor cost" at bounding box center [437, 309] width 265 height 16
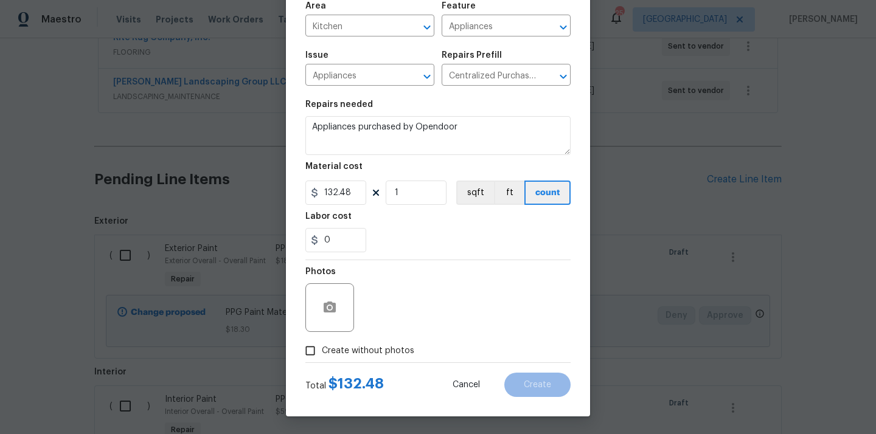
scroll to position [90, 0]
click at [382, 350] on span "Create without photos" at bounding box center [368, 350] width 92 height 13
click at [322, 350] on input "Create without photos" at bounding box center [310, 350] width 23 height 23
checkbox input "true"
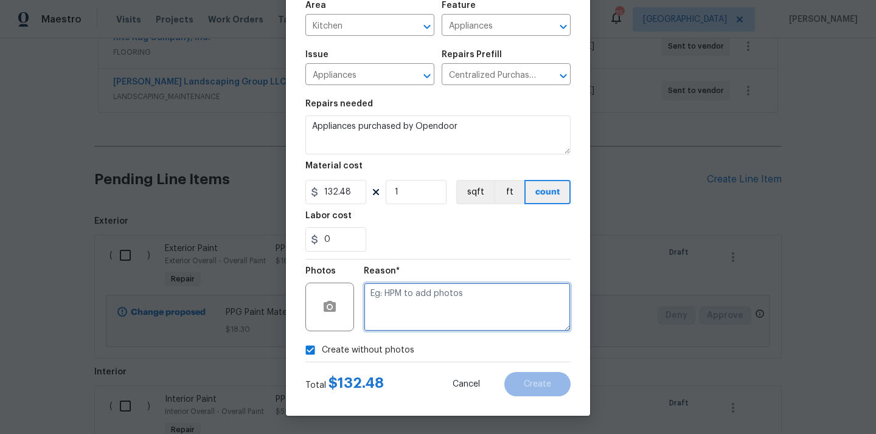
click at [420, 297] on textarea at bounding box center [467, 307] width 207 height 49
type textarea "N"
type textarea "N/A"
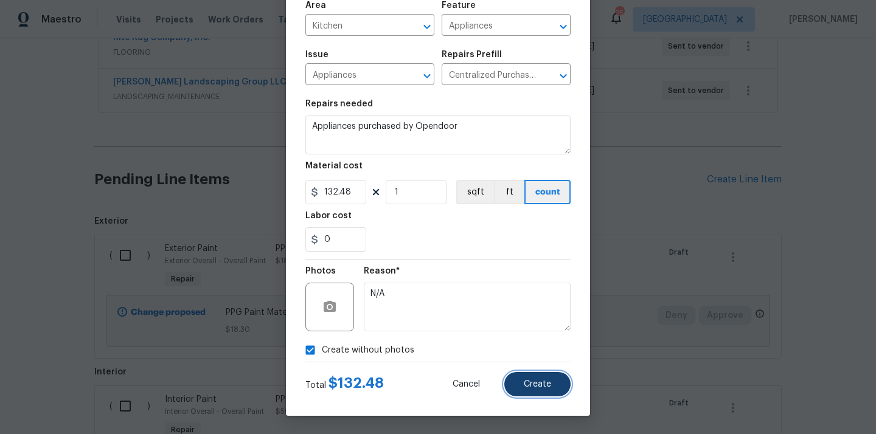
click at [535, 386] on span "Create" at bounding box center [537, 384] width 27 height 9
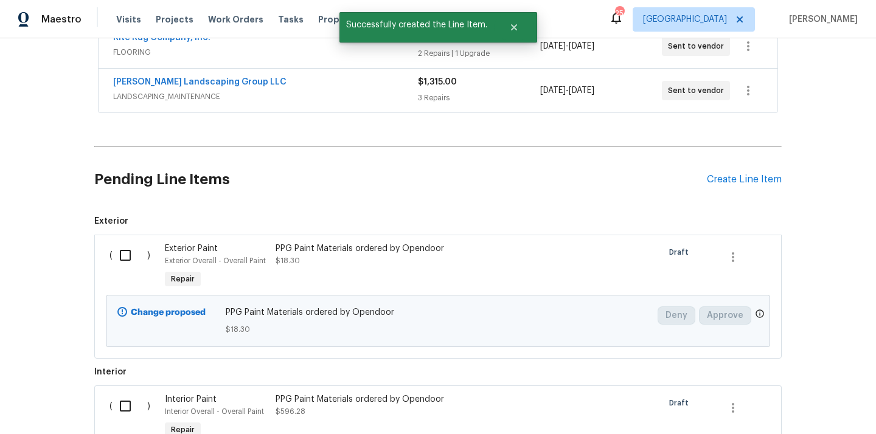
click at [123, 257] on input "checkbox" at bounding box center [130, 256] width 35 height 26
checkbox input "true"
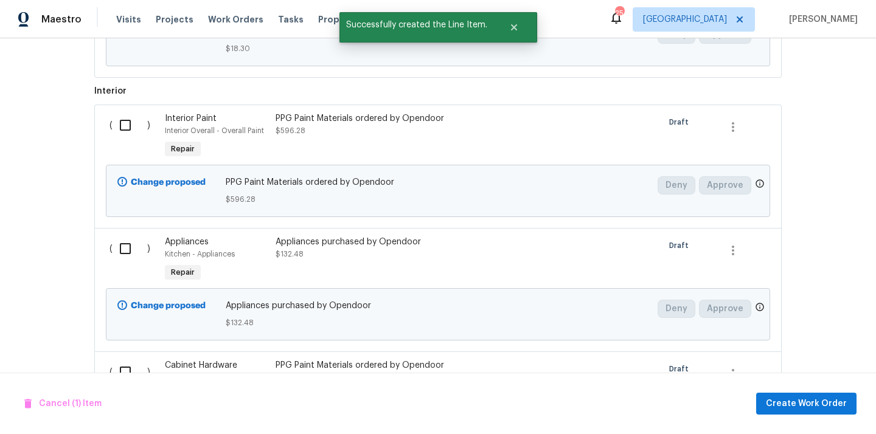
scroll to position [776, 0]
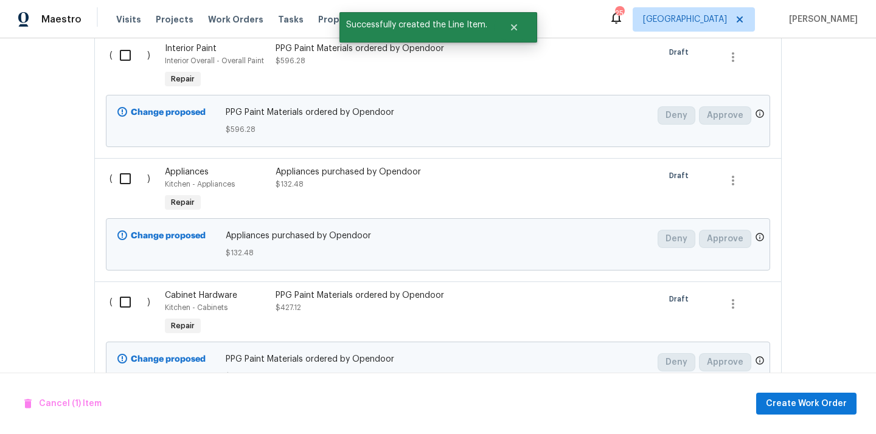
click at [125, 57] on input "checkbox" at bounding box center [130, 56] width 35 height 26
checkbox input "true"
click at [122, 193] on div "( )" at bounding box center [133, 190] width 55 height 56
click at [122, 183] on input "checkbox" at bounding box center [130, 179] width 35 height 26
checkbox input "true"
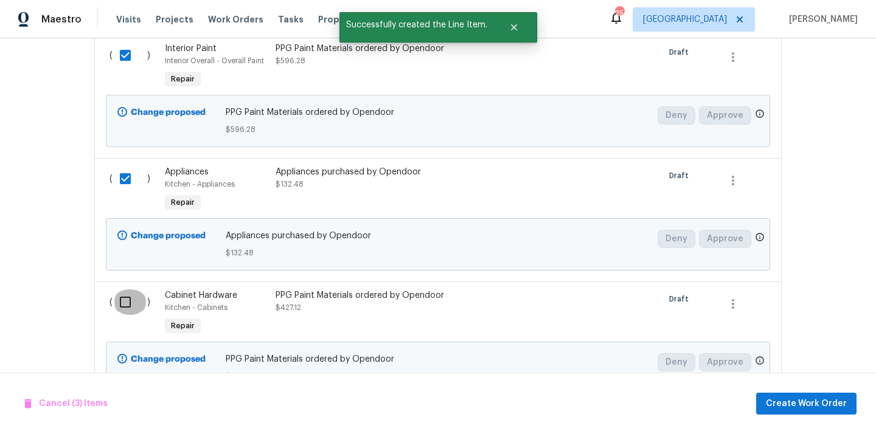
click at [130, 308] on input "checkbox" at bounding box center [130, 303] width 35 height 26
checkbox input "true"
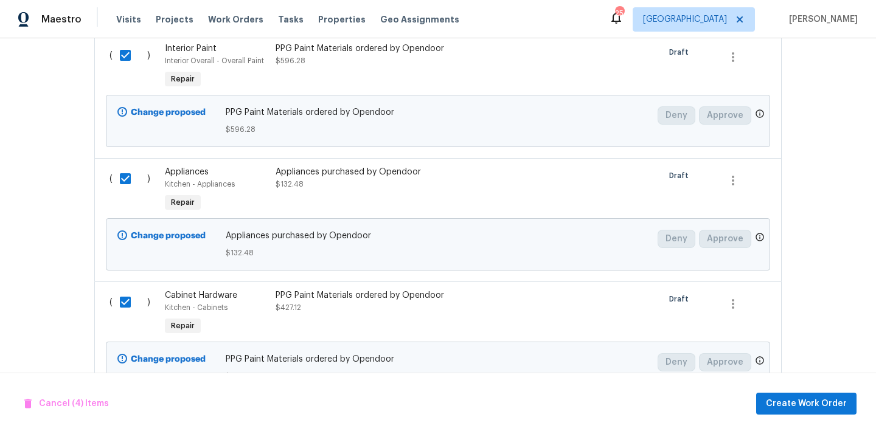
scroll to position [832, 0]
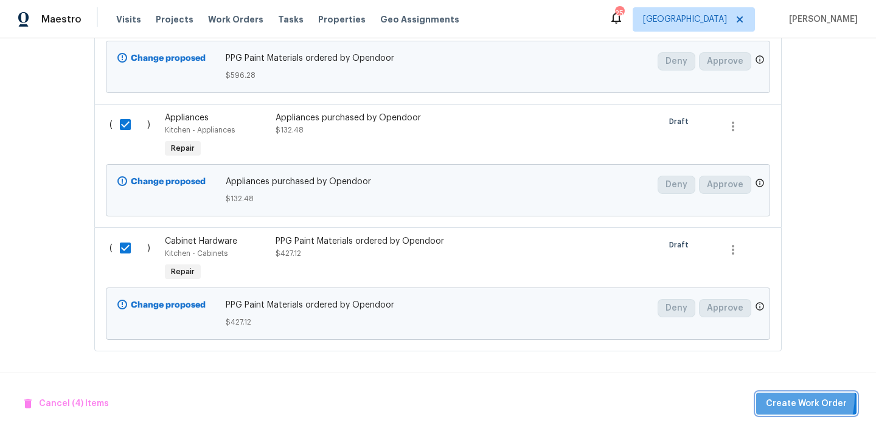
click at [781, 397] on span "Create Work Order" at bounding box center [806, 404] width 81 height 15
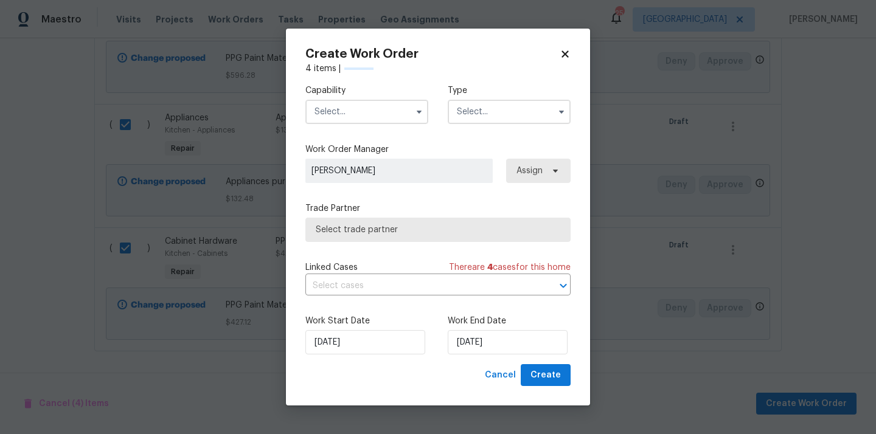
checkbox input "false"
click at [349, 103] on input "text" at bounding box center [366, 112] width 123 height 24
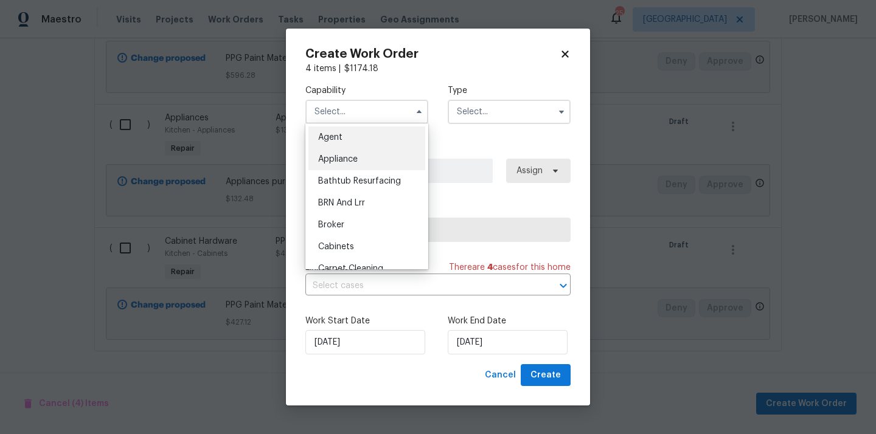
click at [358, 161] on div "Appliance" at bounding box center [366, 159] width 117 height 22
type input "Appliance"
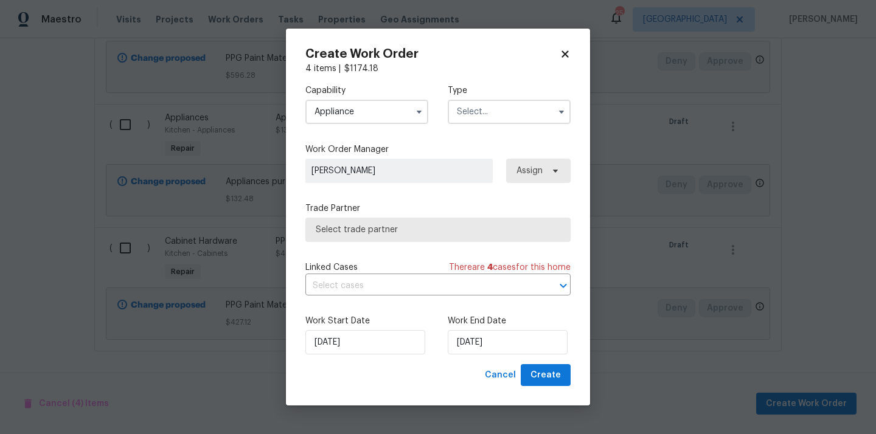
click at [492, 121] on input "text" at bounding box center [509, 112] width 123 height 24
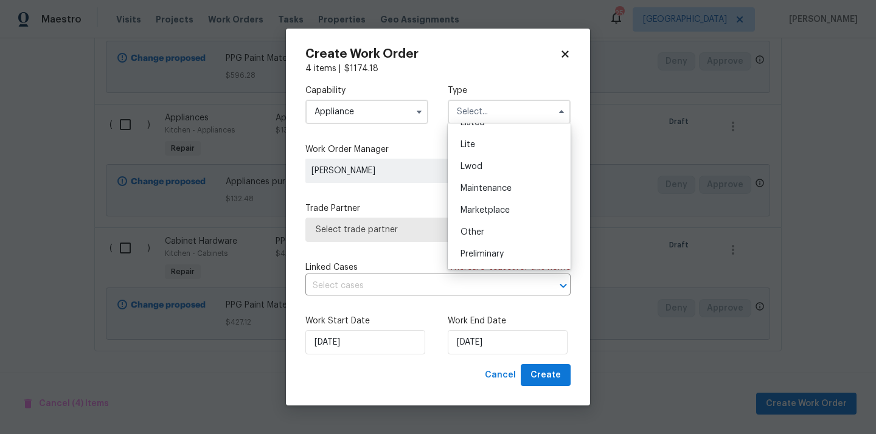
scroll to position [276, 0]
click at [505, 173] on div "Renovation" at bounding box center [509, 168] width 117 height 22
type input "Renovation"
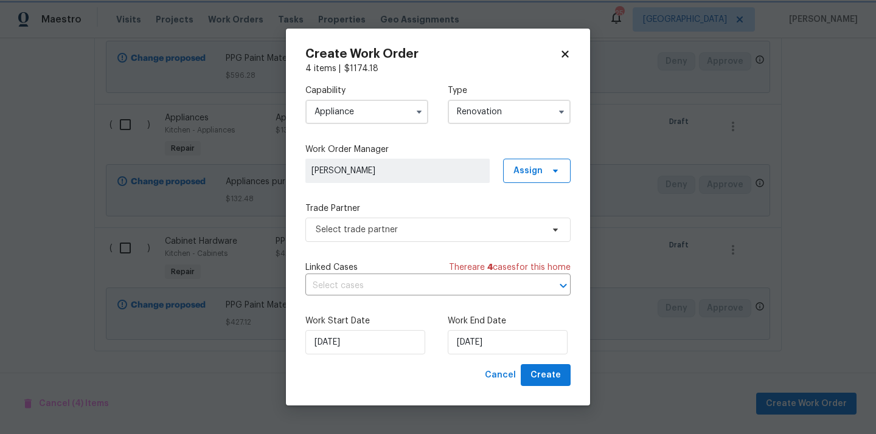
scroll to position [0, 0]
click at [540, 167] on span "Assign" at bounding box center [527, 171] width 29 height 12
click at [530, 220] on div "Assign to me" at bounding box center [538, 222] width 53 height 12
click at [450, 218] on span "Select trade partner" at bounding box center [437, 230] width 265 height 24
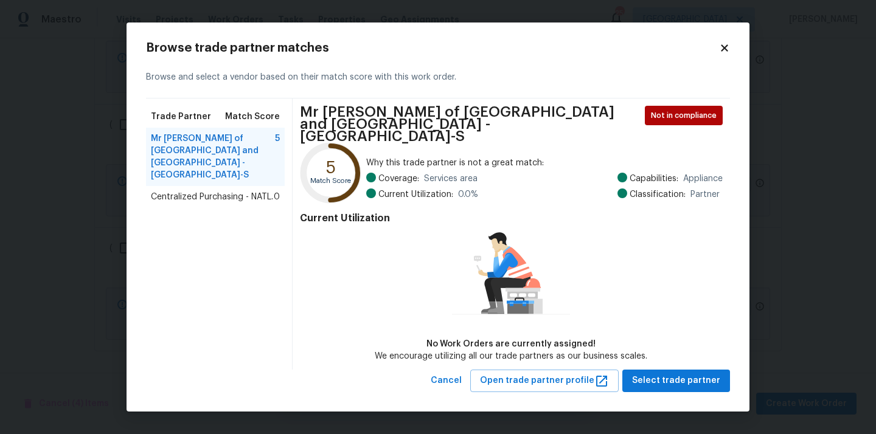
click at [249, 191] on span "Centralized Purchasing - NATL." at bounding box center [212, 197] width 122 height 12
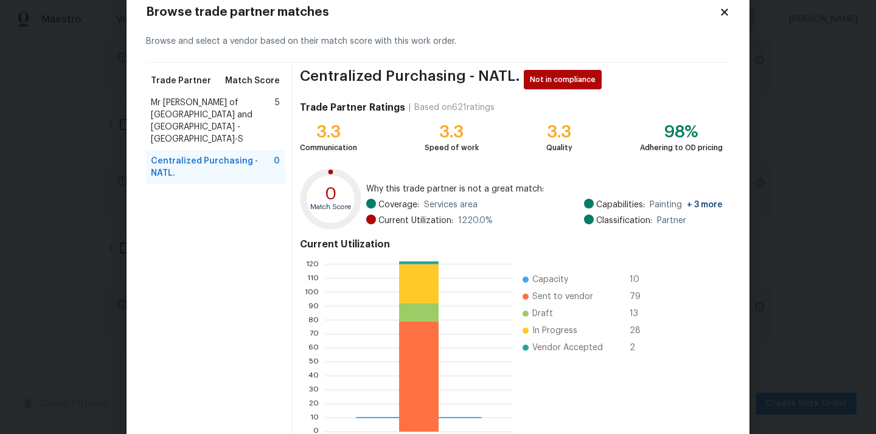
scroll to position [102, 0]
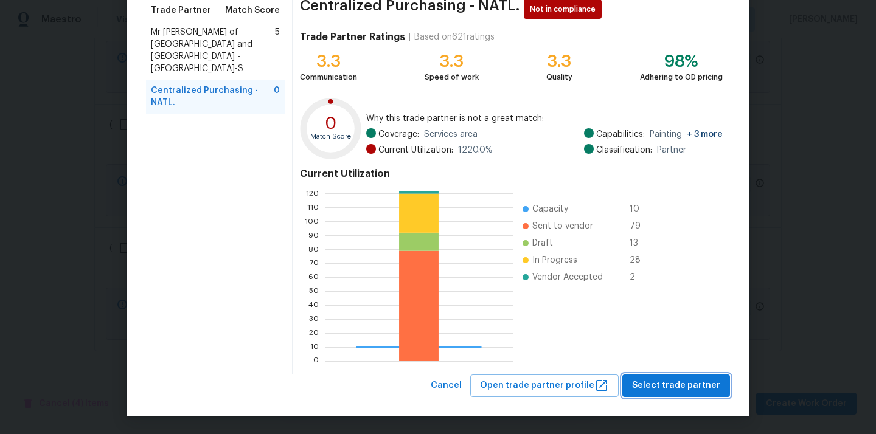
click at [681, 391] on span "Select trade partner" at bounding box center [676, 385] width 88 height 15
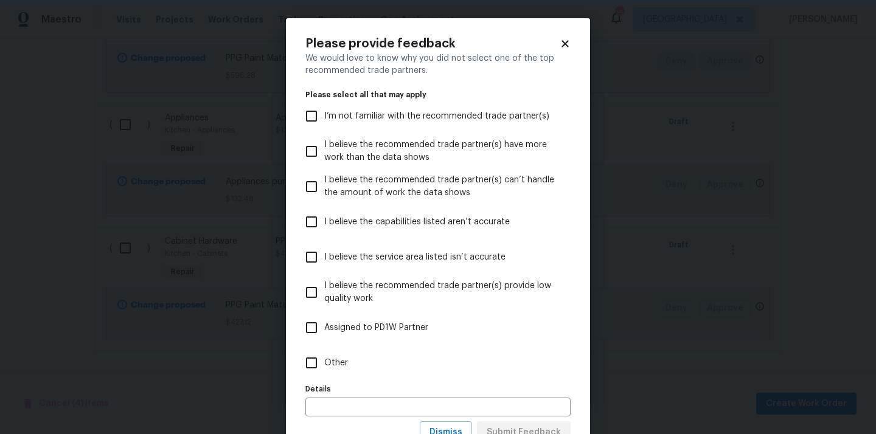
scroll to position [0, 0]
click at [476, 364] on label "Other" at bounding box center [430, 363] width 262 height 35
click at [324, 364] on input "Other" at bounding box center [312, 363] width 26 height 26
checkbox input "true"
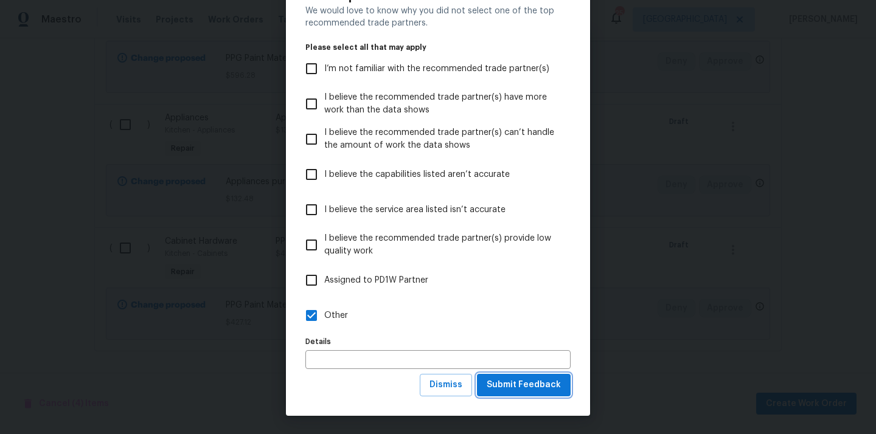
click at [513, 381] on span "Submit Feedback" at bounding box center [524, 385] width 74 height 15
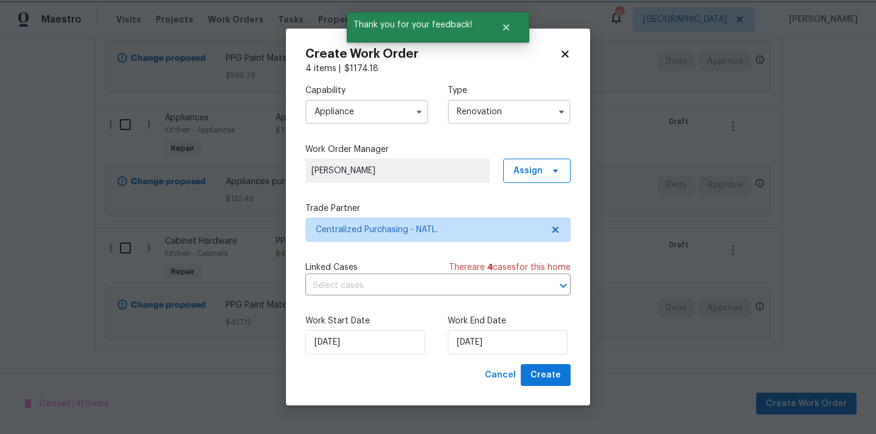
scroll to position [0, 0]
click at [553, 369] on span "Create" at bounding box center [545, 375] width 30 height 15
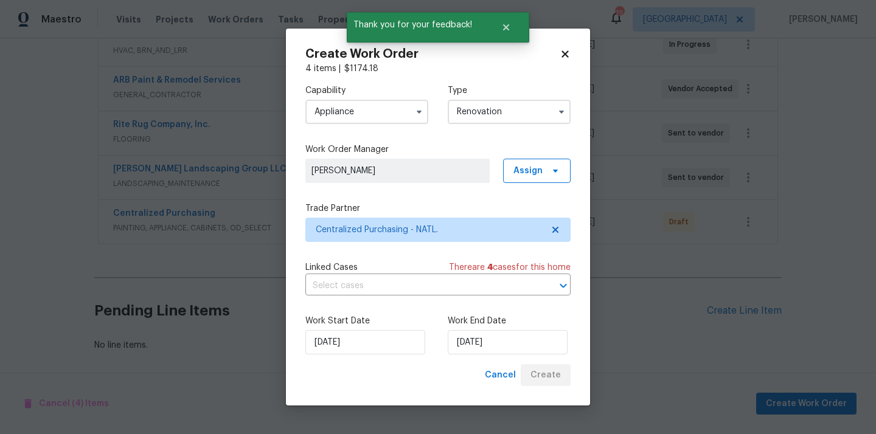
scroll to position [338, 0]
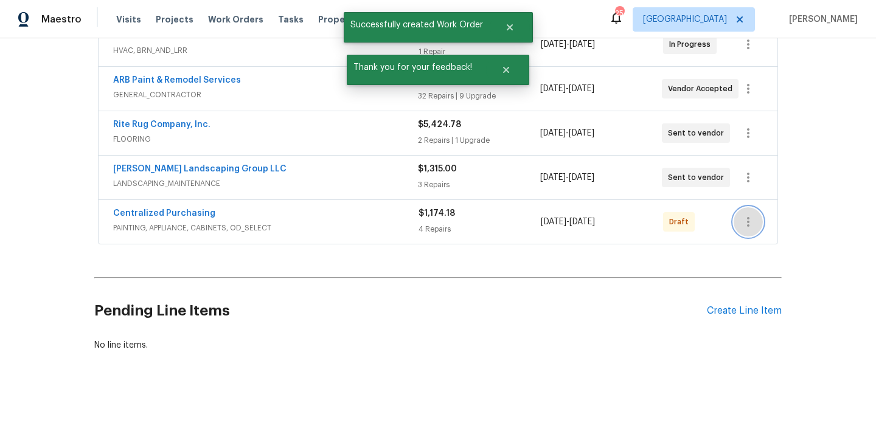
click at [749, 218] on icon "button" at bounding box center [748, 222] width 2 height 10
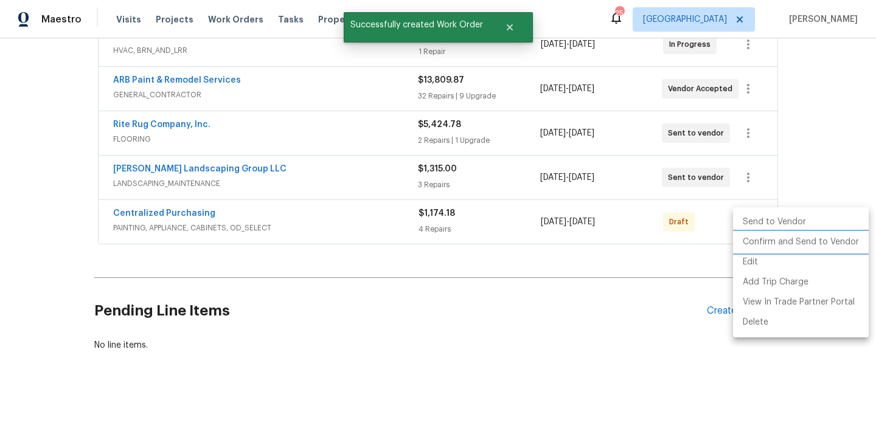
click at [749, 238] on li "Confirm and Send to Vendor" at bounding box center [801, 242] width 136 height 20
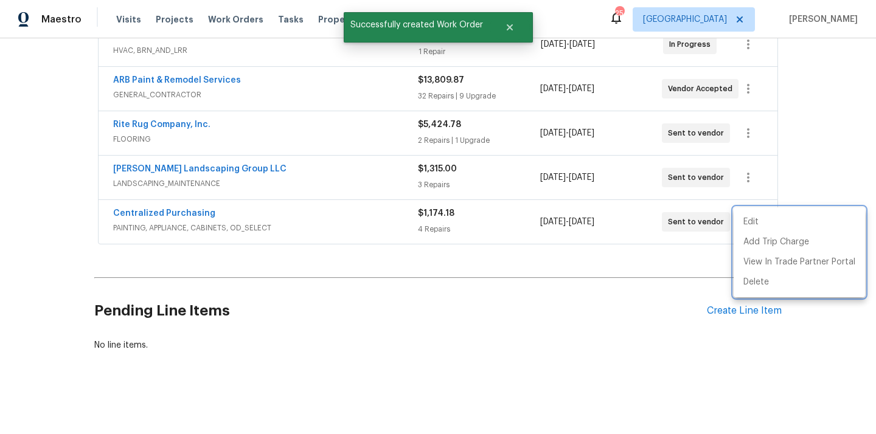
click at [185, 221] on div at bounding box center [438, 217] width 876 height 434
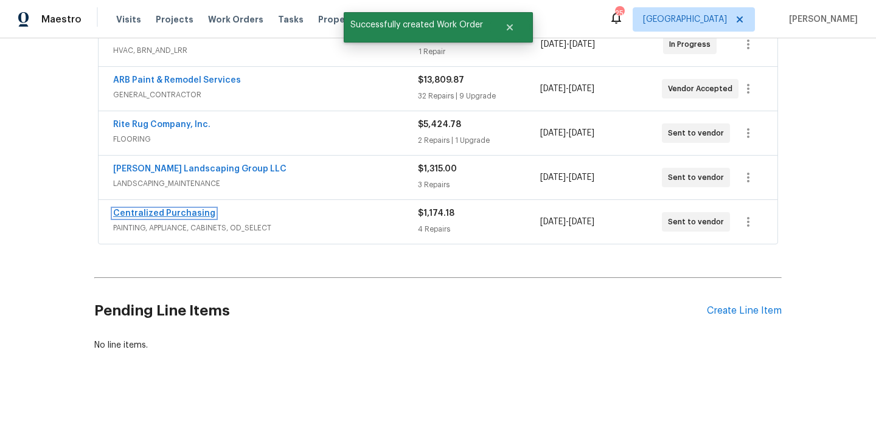
click at [181, 217] on link "Centralized Purchasing" at bounding box center [164, 213] width 102 height 9
